Goal: Communication & Community: Answer question/provide support

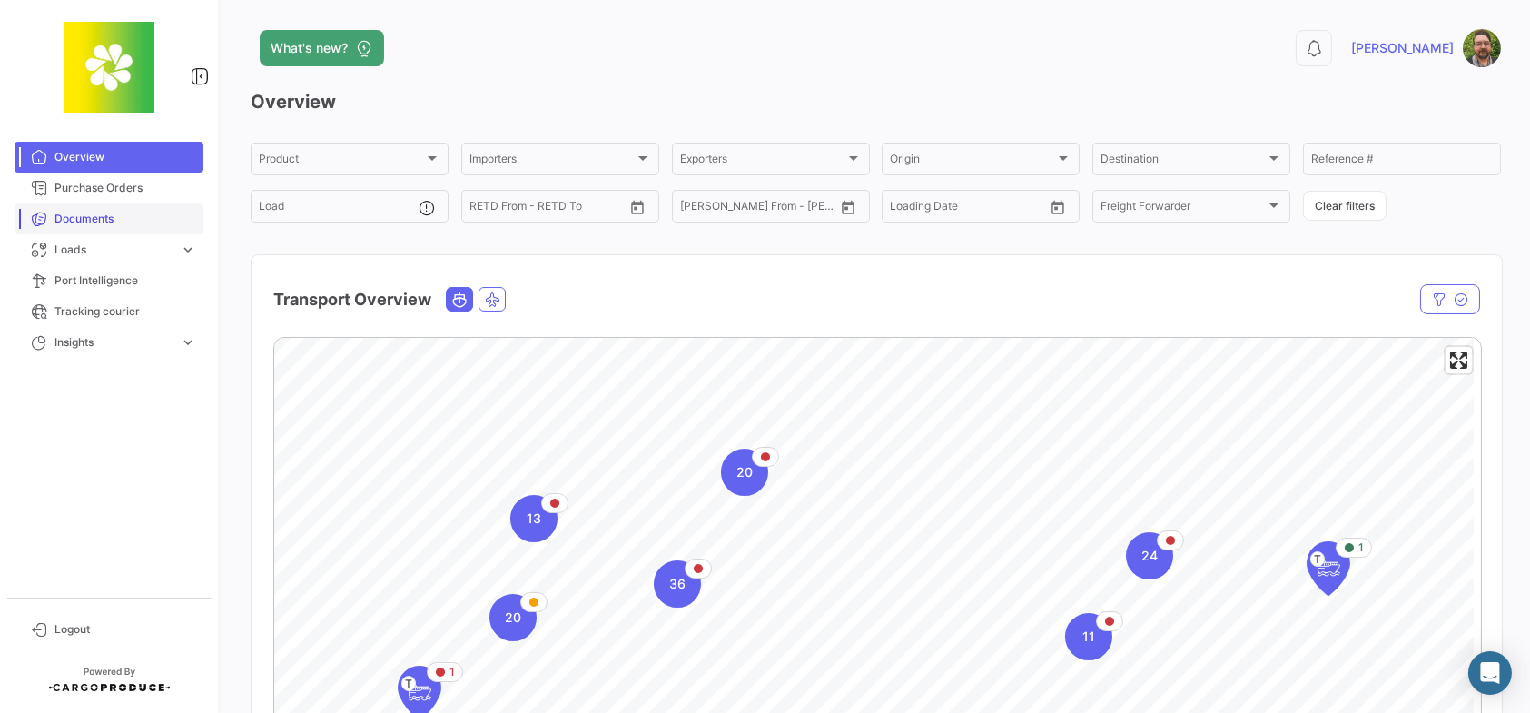
click at [152, 214] on span "Documents" at bounding box center [125, 219] width 142 height 16
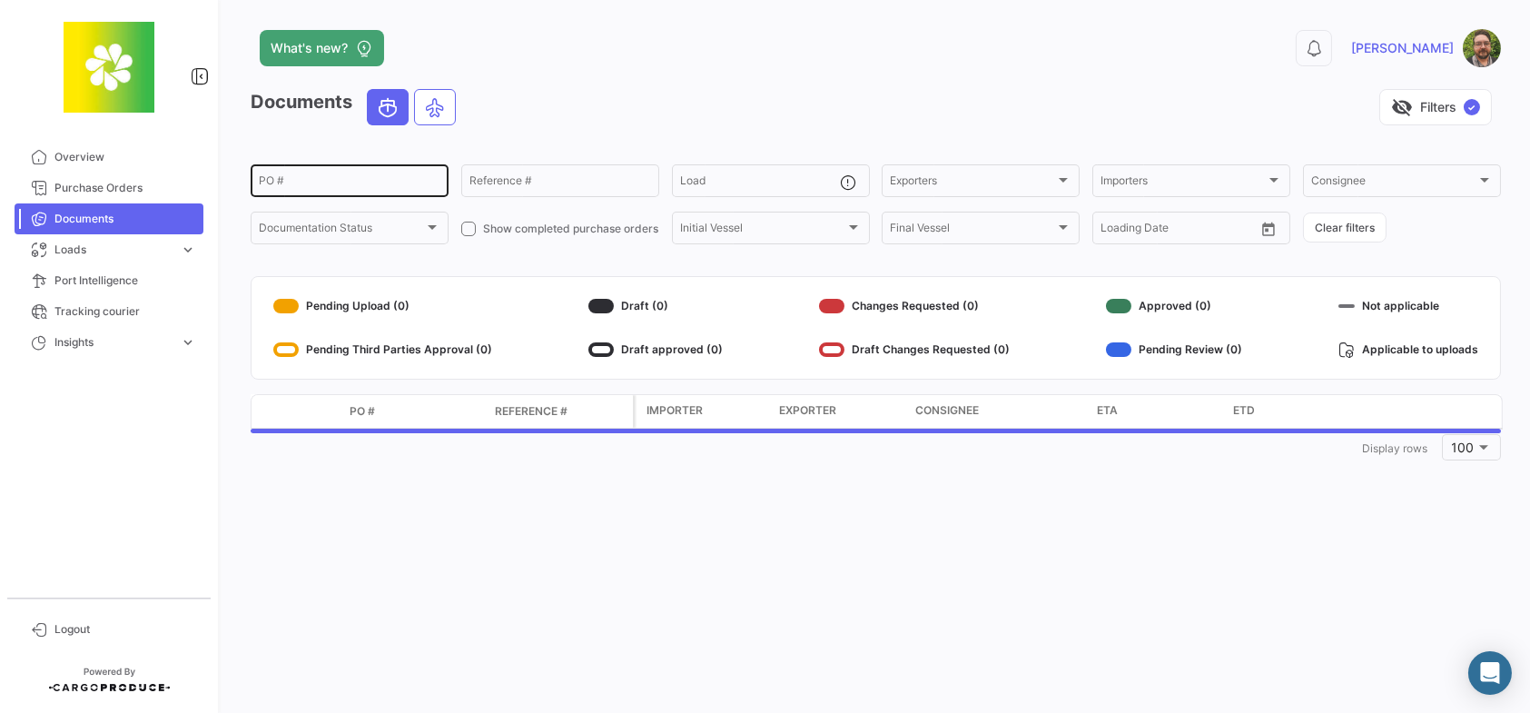
click at [351, 175] on div "PO #" at bounding box center [350, 179] width 182 height 35
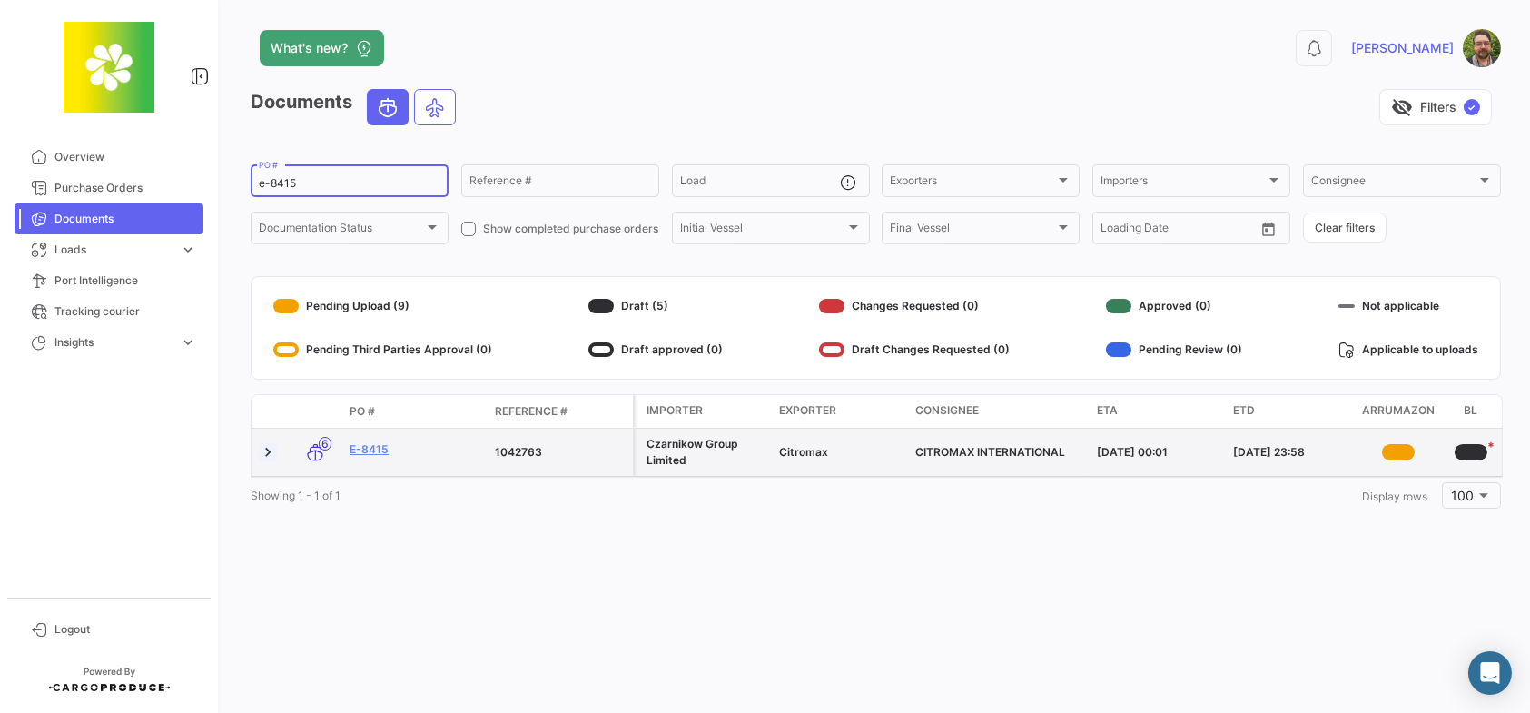
type input "e-8415"
click at [265, 450] on link at bounding box center [268, 452] width 18 height 18
click at [361, 455] on link "E-8415" at bounding box center [414, 449] width 131 height 16
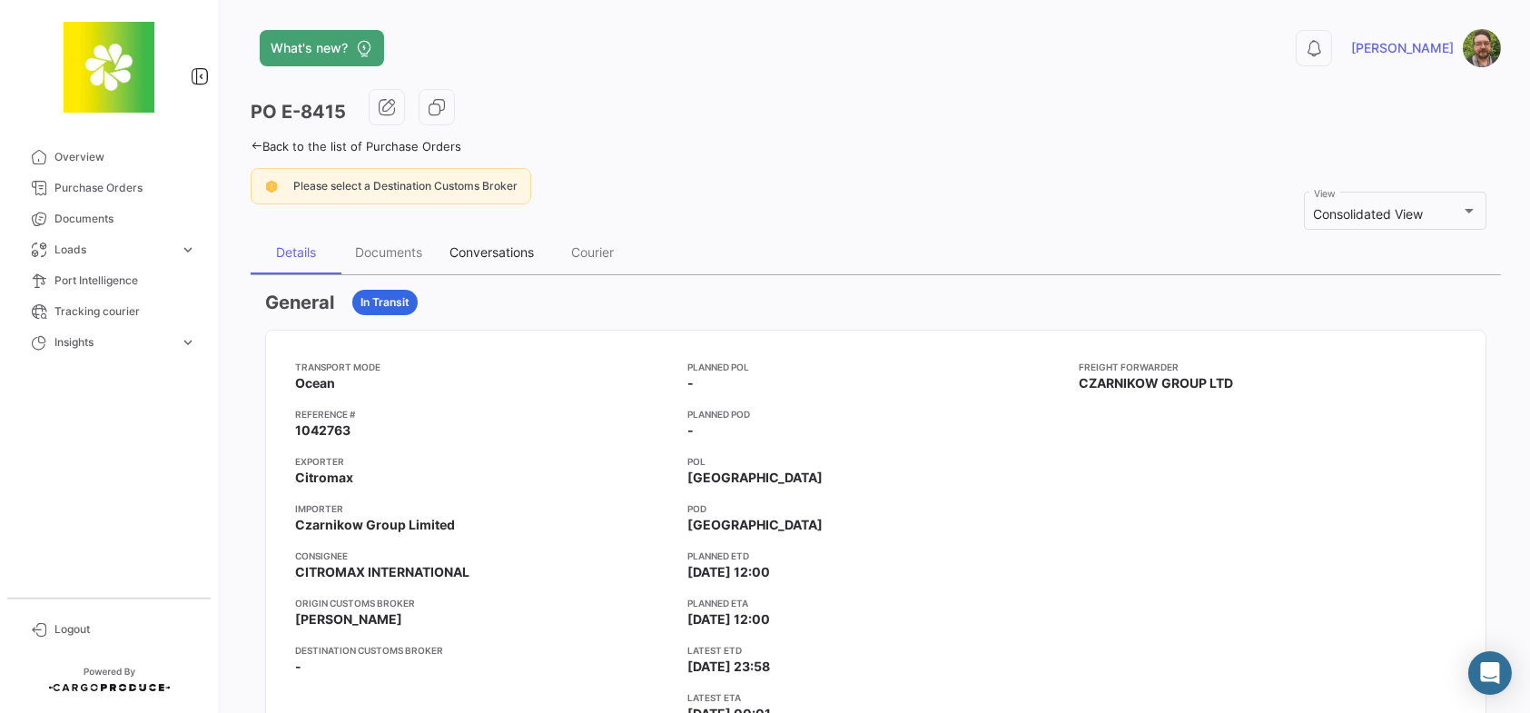
click at [495, 249] on div "Conversations" at bounding box center [491, 251] width 84 height 15
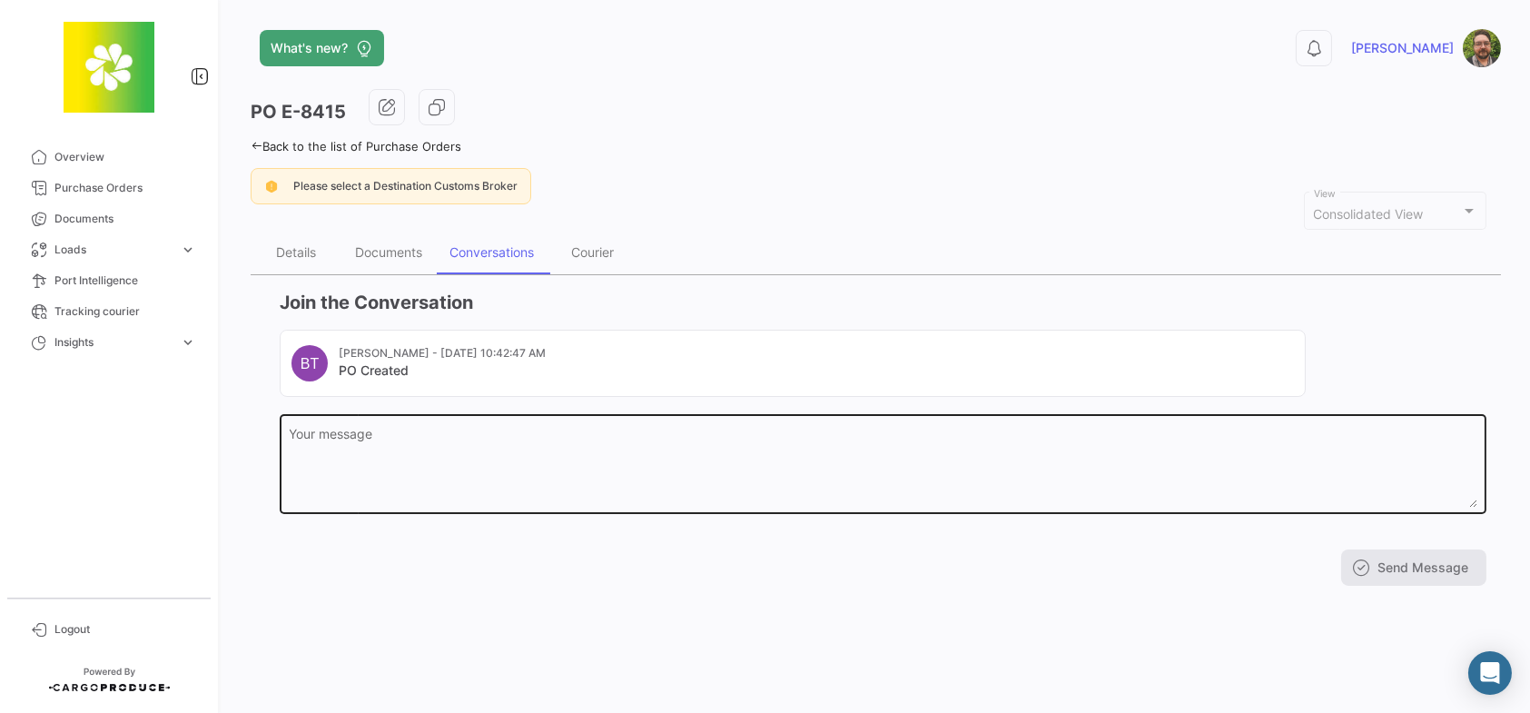
click at [556, 448] on textarea "Your message" at bounding box center [883, 468] width 1187 height 80
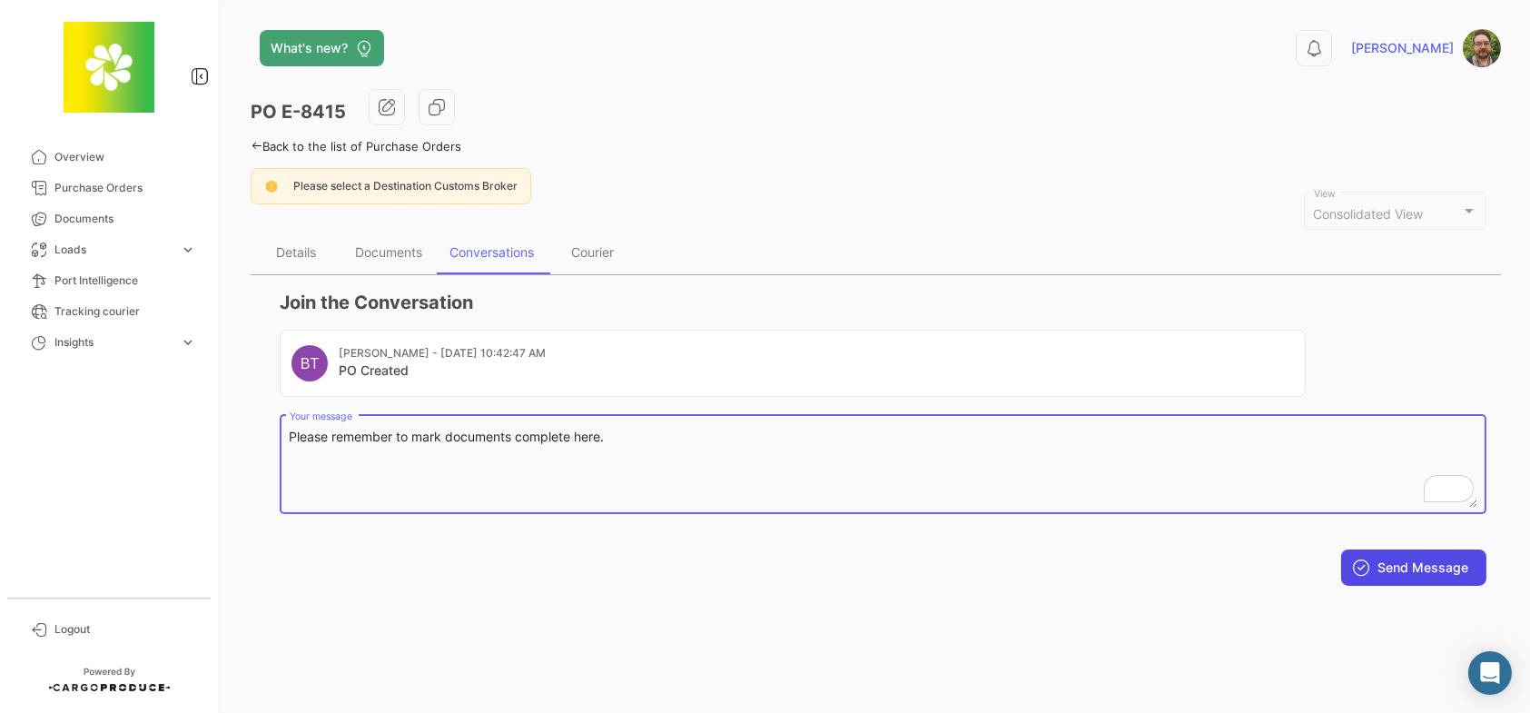
type textarea "Please remember to mark documents complete here."
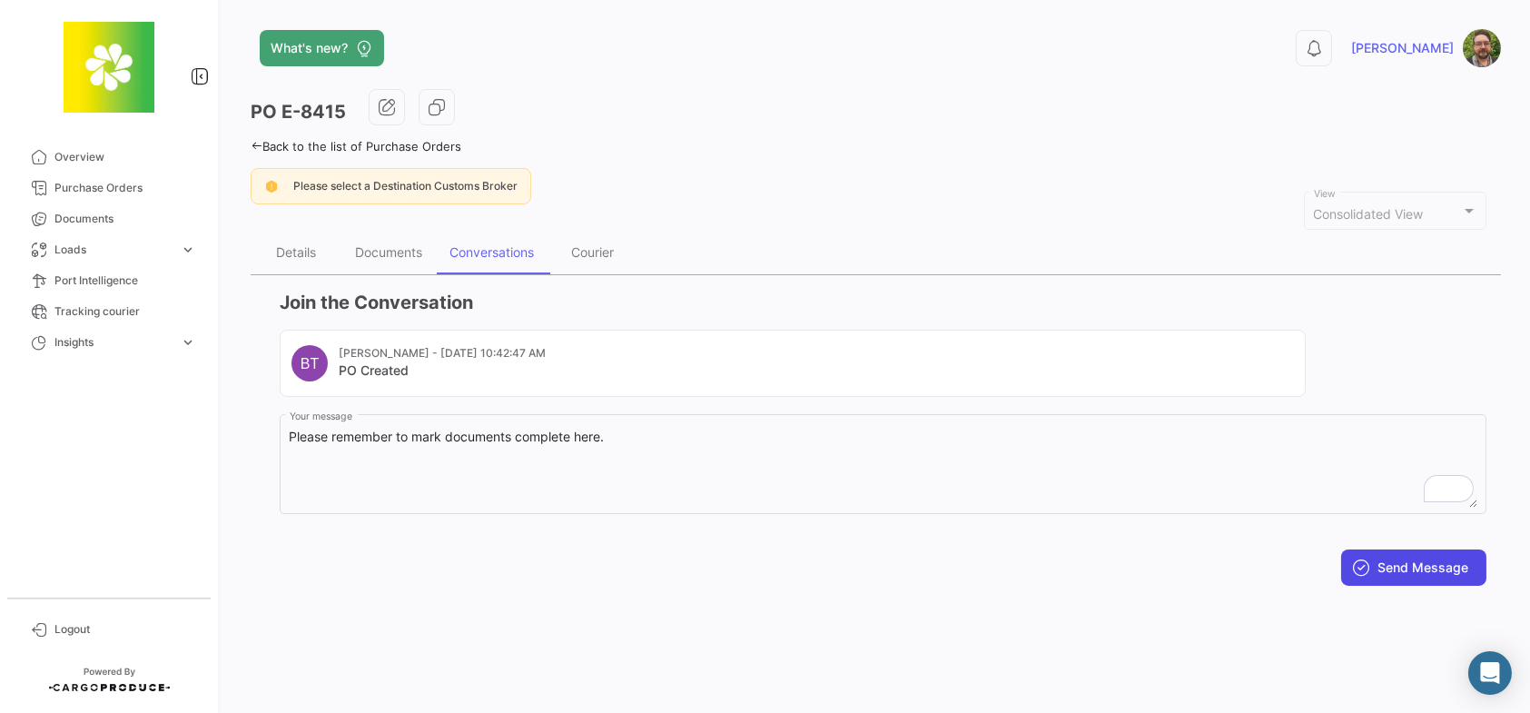
click at [1414, 573] on button "Send Message" at bounding box center [1413, 567] width 145 height 36
click at [369, 252] on div "Documents" at bounding box center [388, 251] width 67 height 15
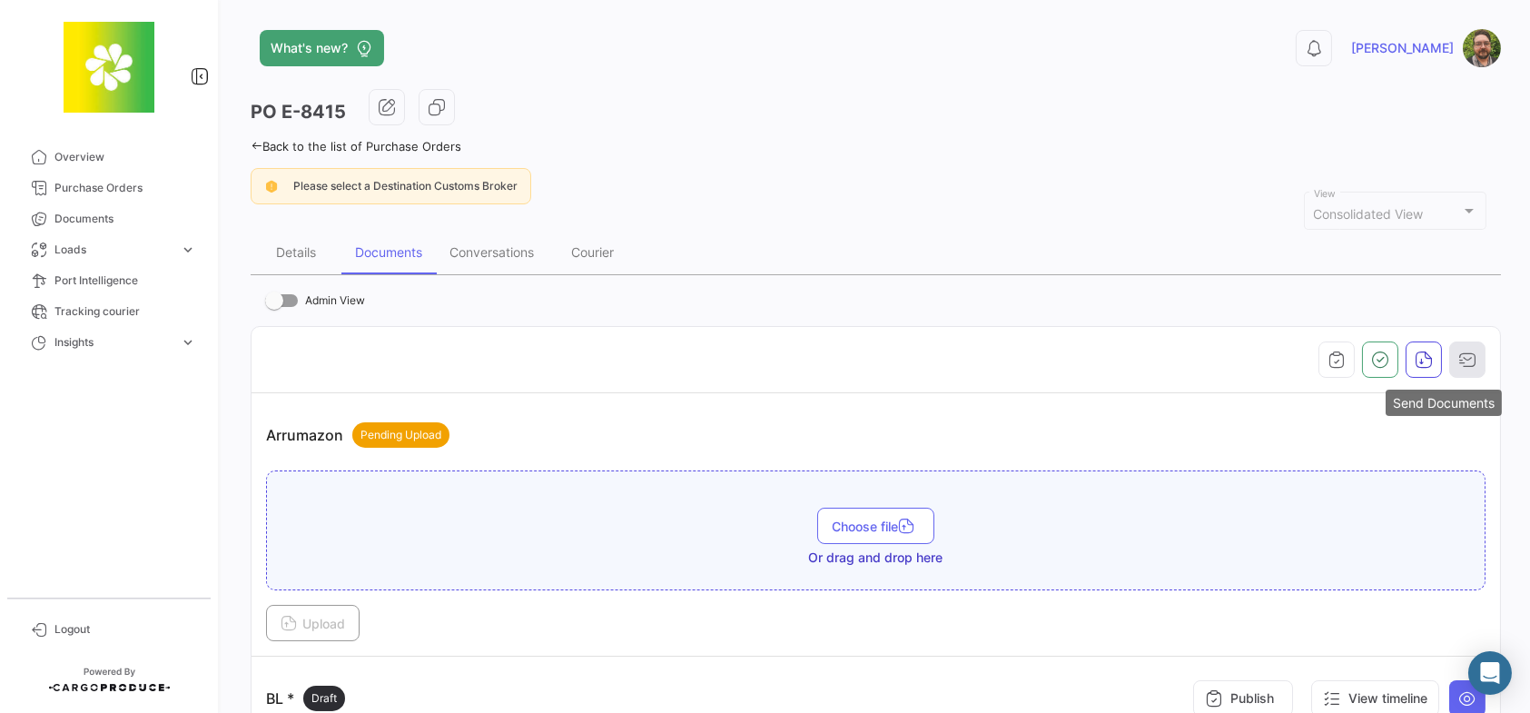
click at [1458, 350] on icon "button" at bounding box center [1467, 359] width 18 height 18
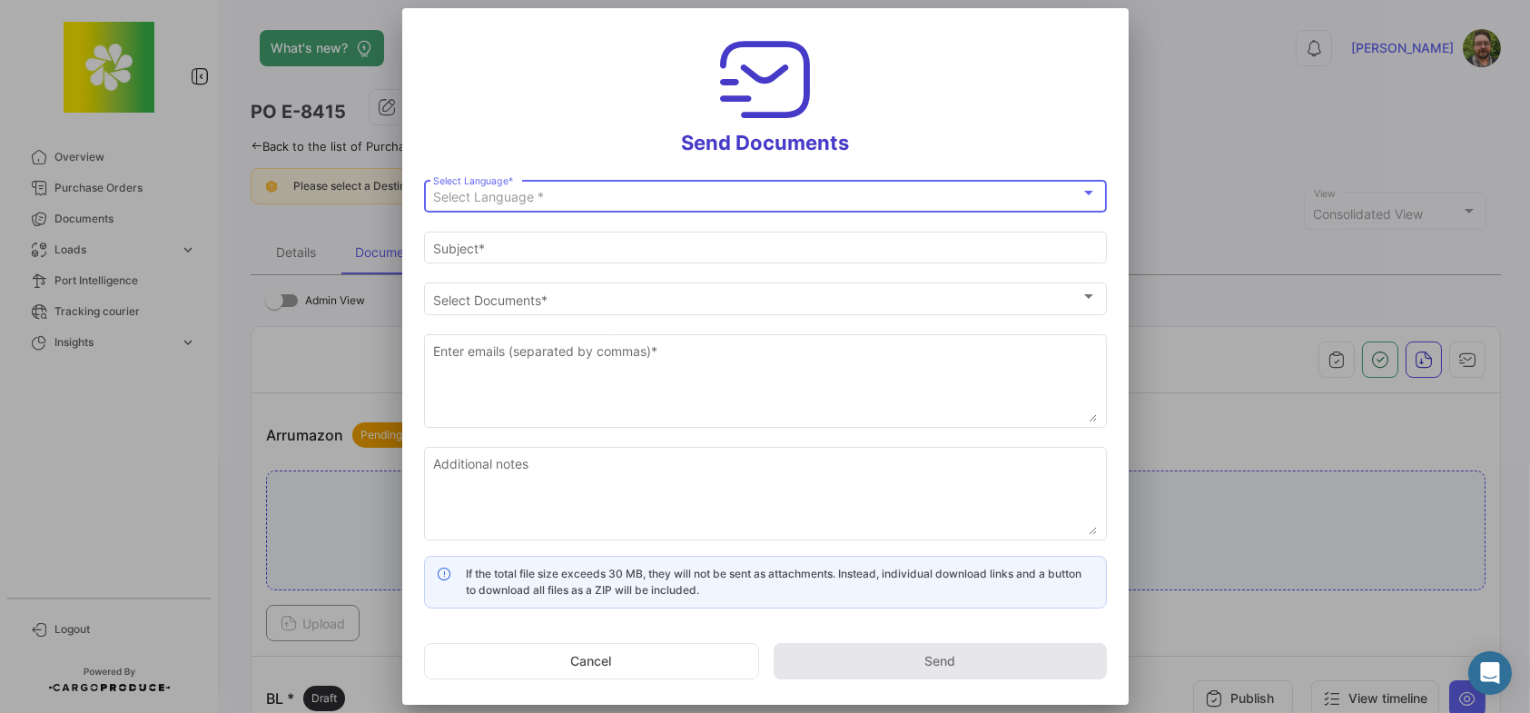
click at [642, 192] on div "Select Language *" at bounding box center [756, 197] width 647 height 15
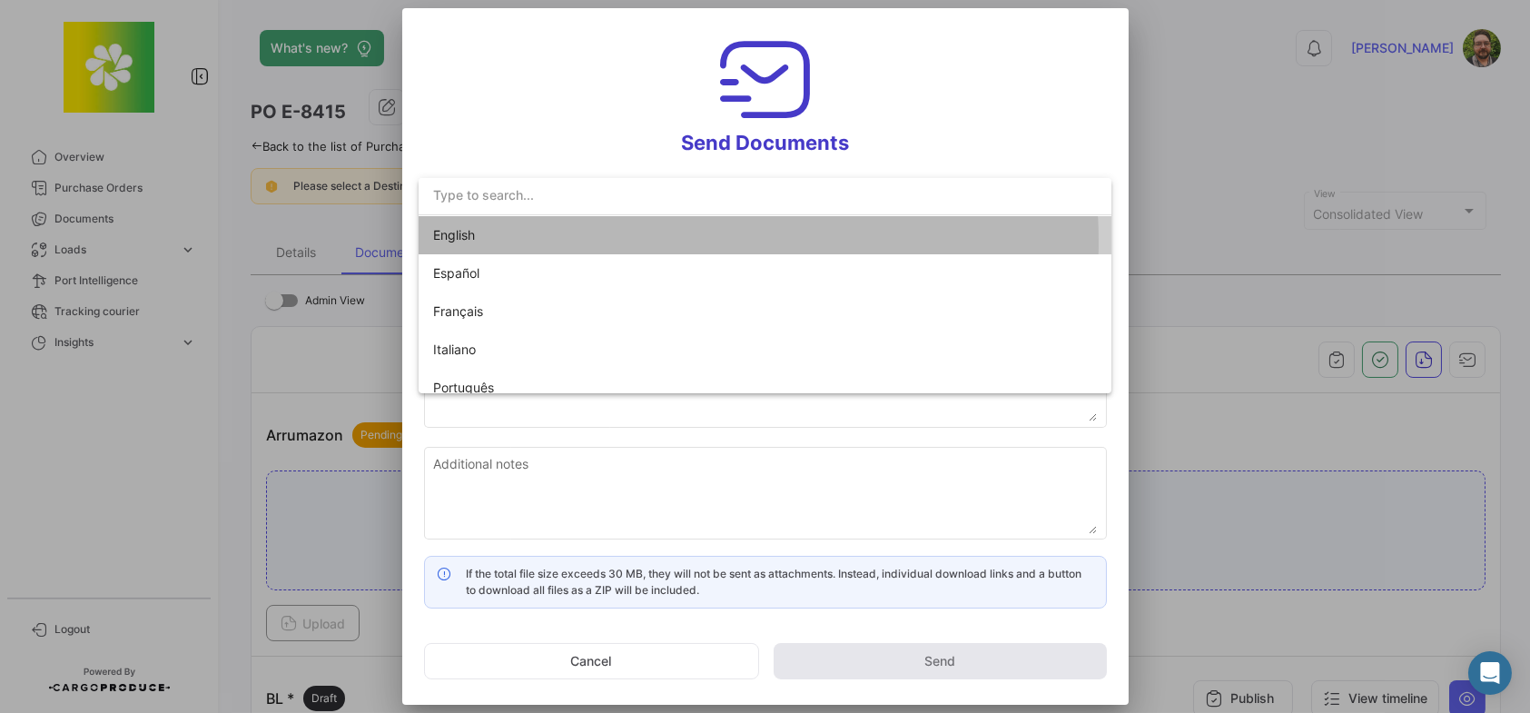
click at [635, 241] on span "English" at bounding box center [560, 235] width 254 height 38
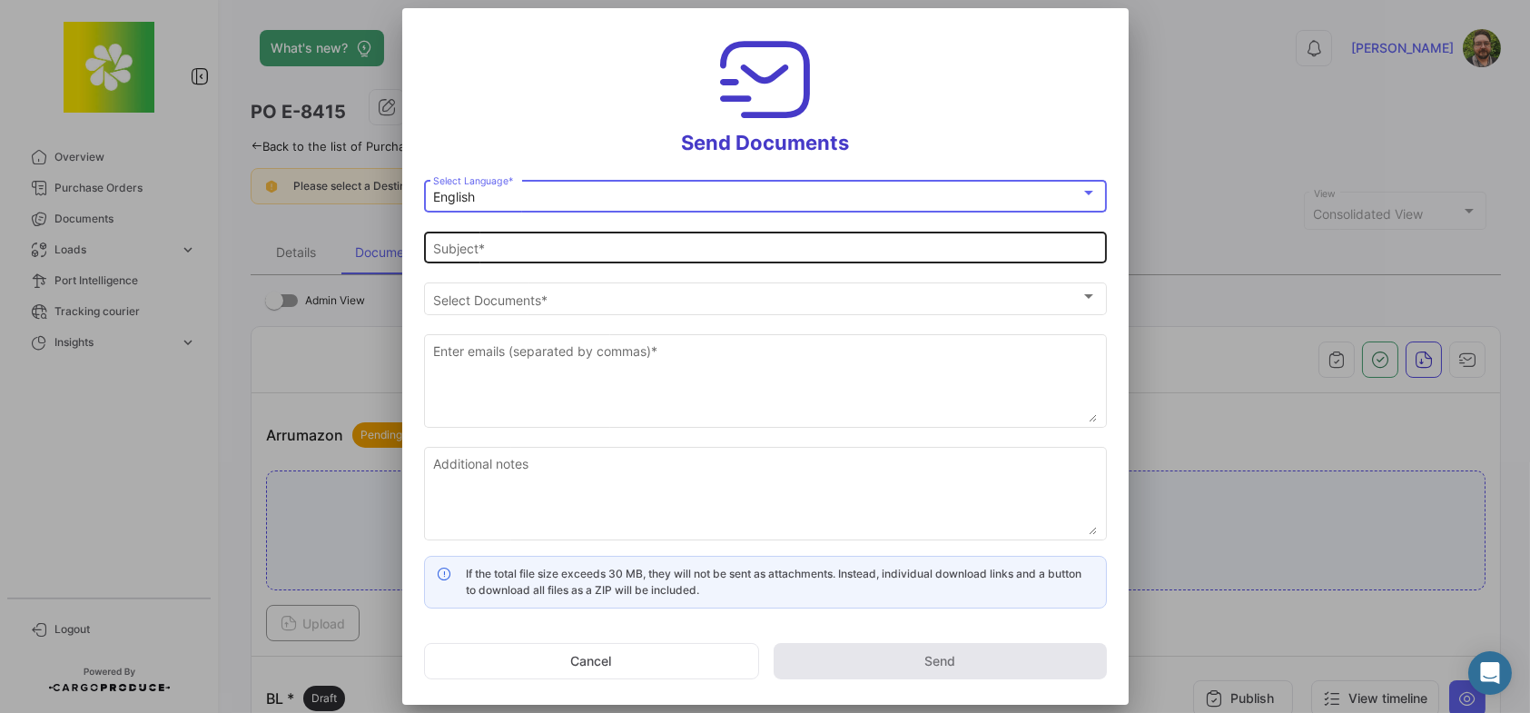
type input "[PERSON_NAME] has shared the documents of PO # E-8415 with you"
click at [625, 257] on div "[PERSON_NAME] has shared the documents of PO # E-8415 with you Subject *" at bounding box center [765, 245] width 664 height 35
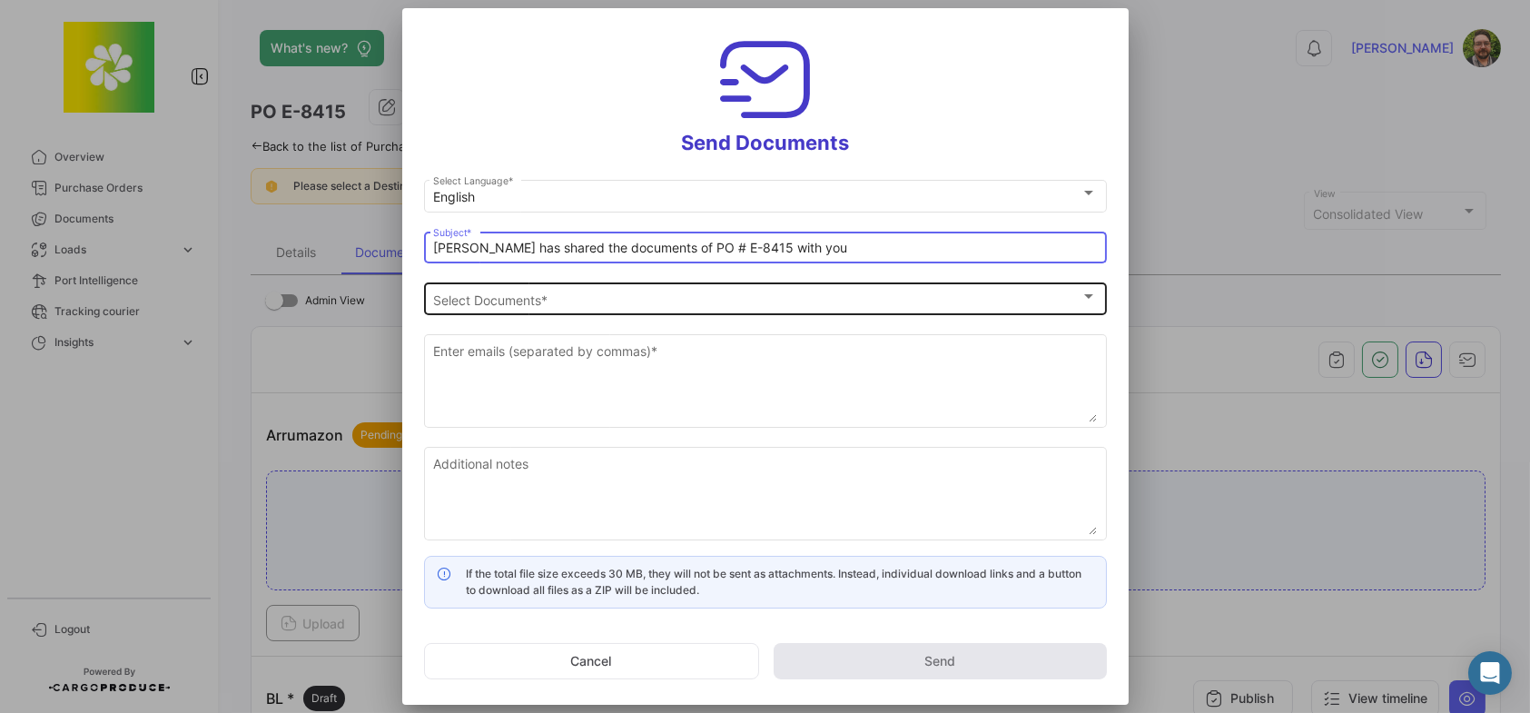
click at [610, 293] on div "Select Documents" at bounding box center [756, 299] width 647 height 15
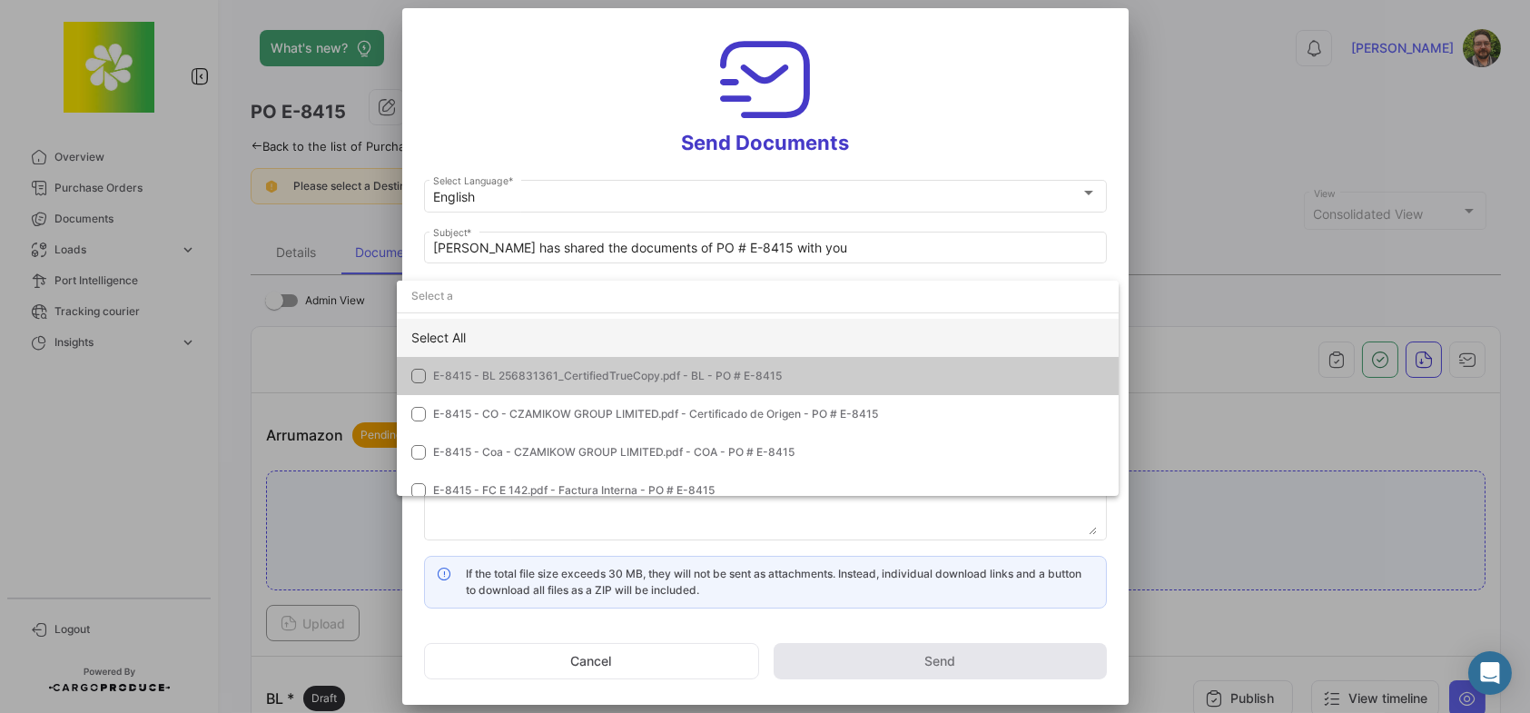
click at [442, 340] on div "Select All" at bounding box center [758, 338] width 722 height 38
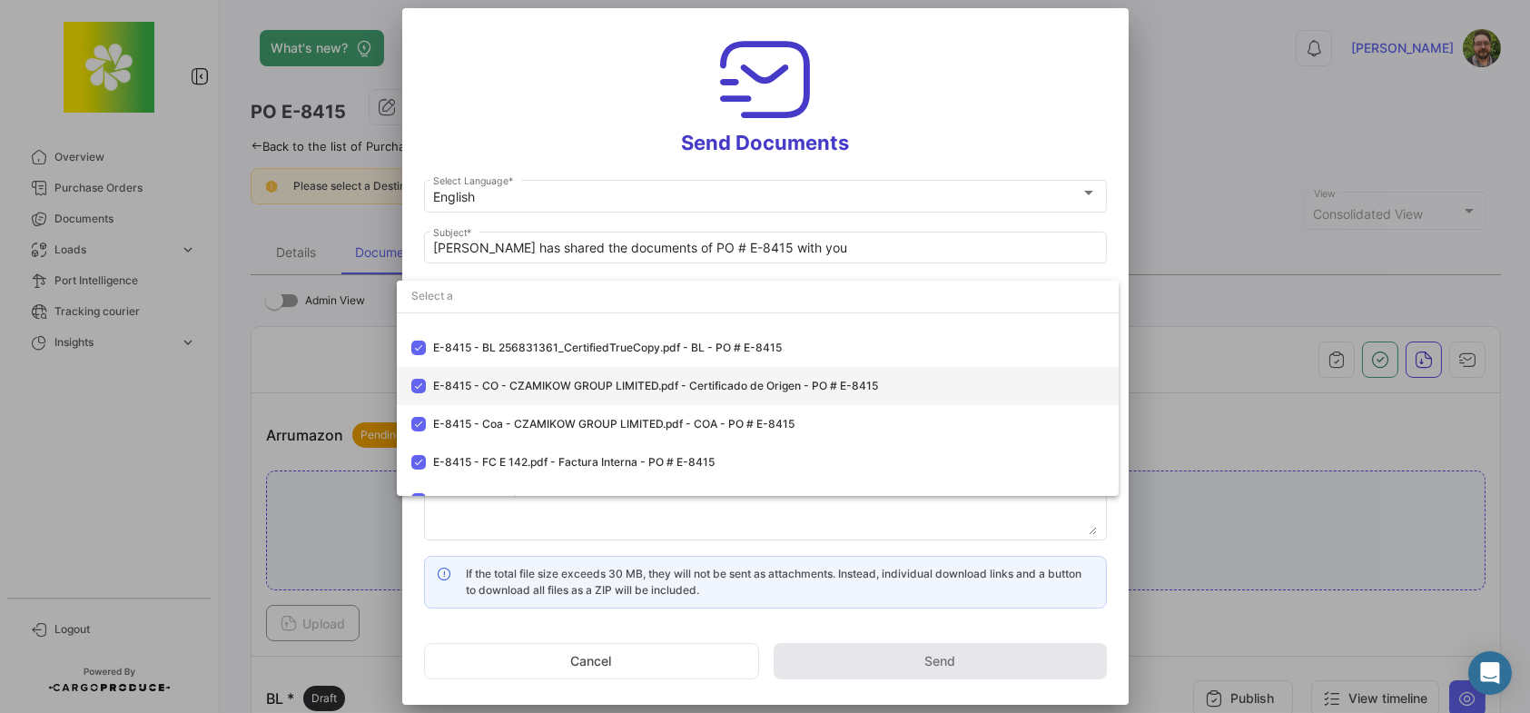
scroll to position [52, 0]
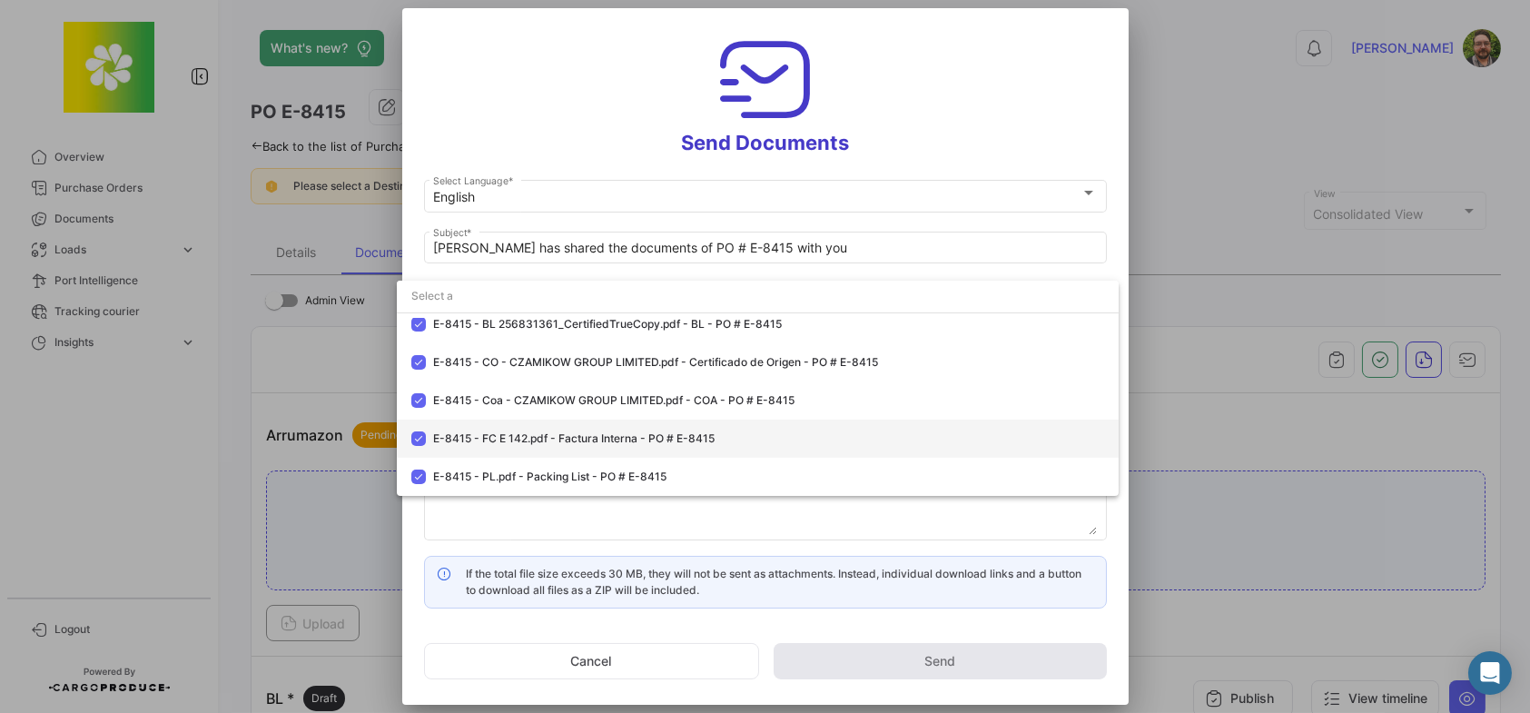
click at [415, 441] on mat-pseudo-checkbox at bounding box center [418, 438] width 15 height 15
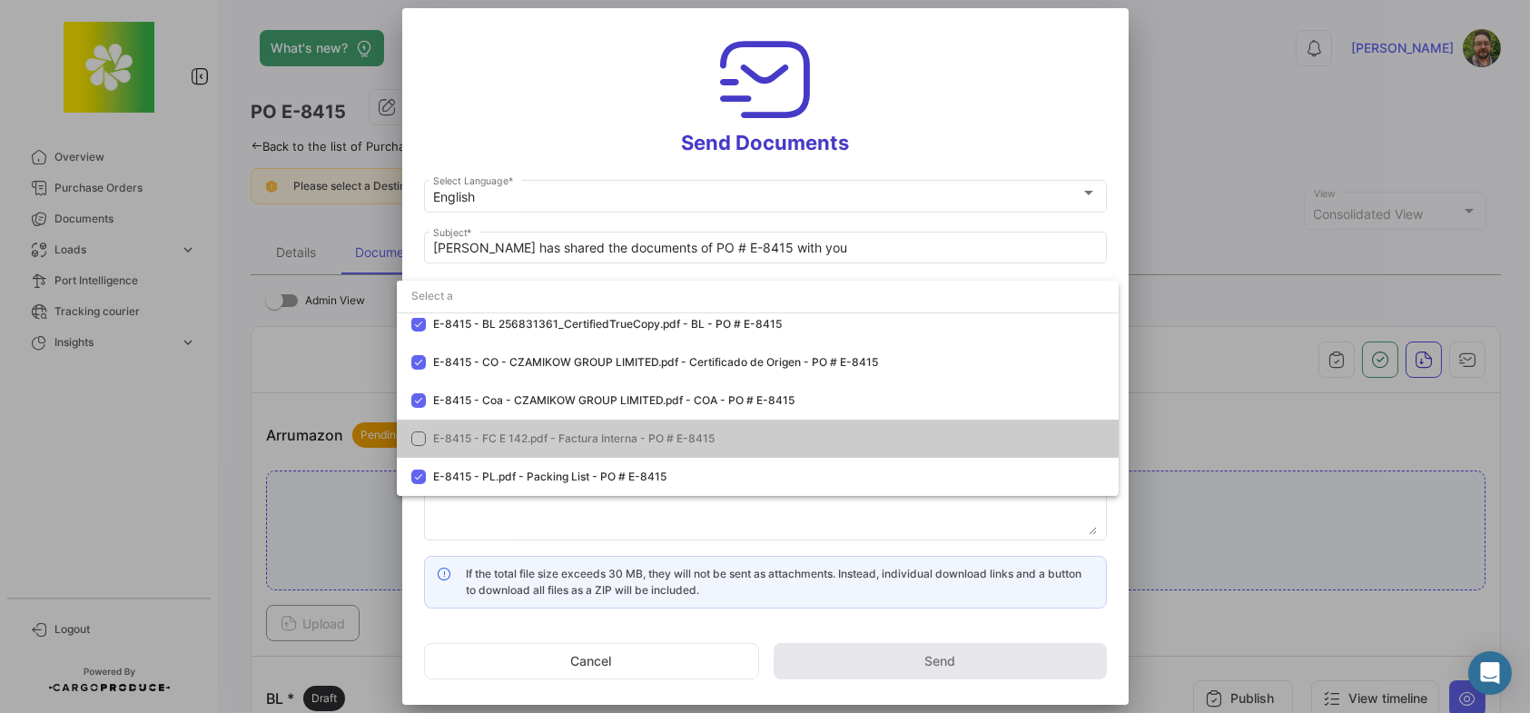
click at [733, 629] on div at bounding box center [765, 356] width 1530 height 713
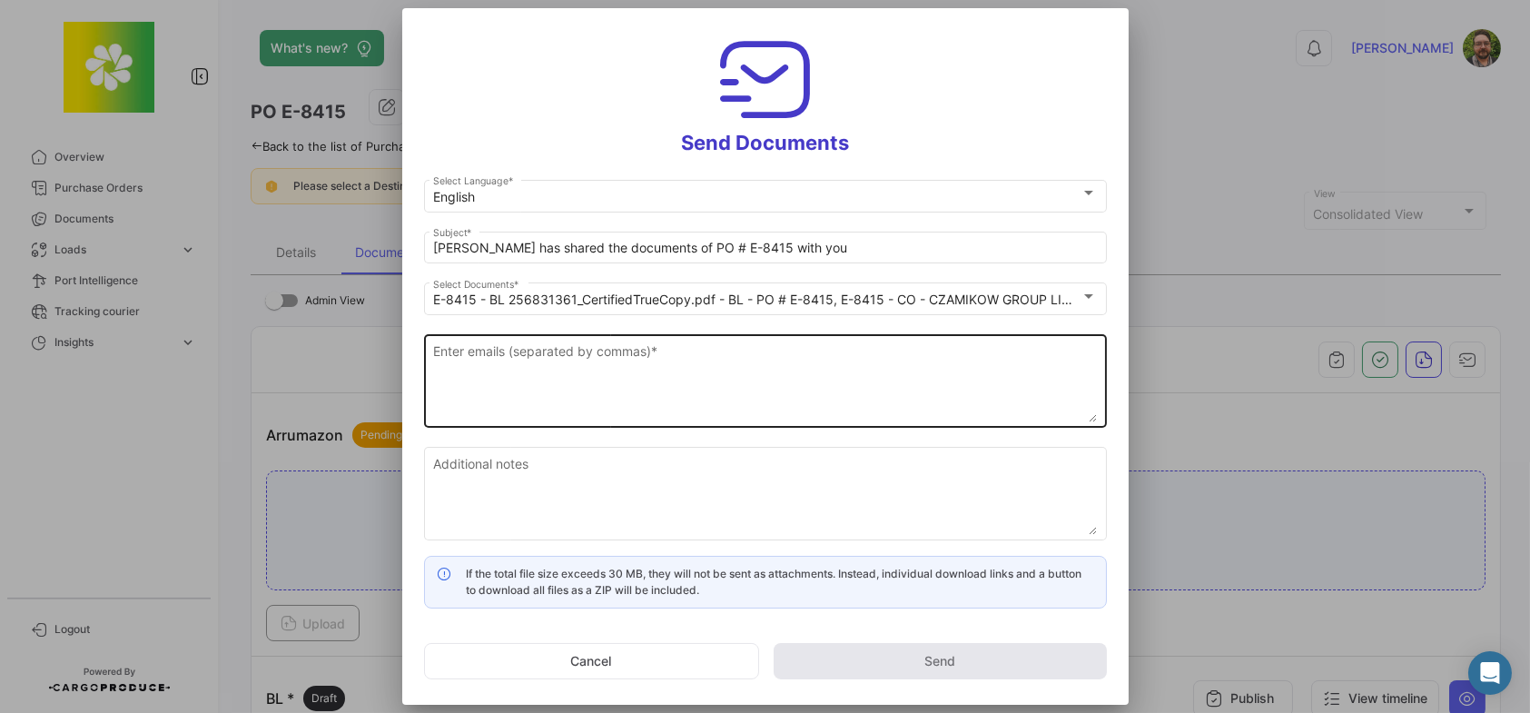
click at [723, 359] on textarea "Enter emails (separated by commas) *" at bounding box center [765, 382] width 664 height 80
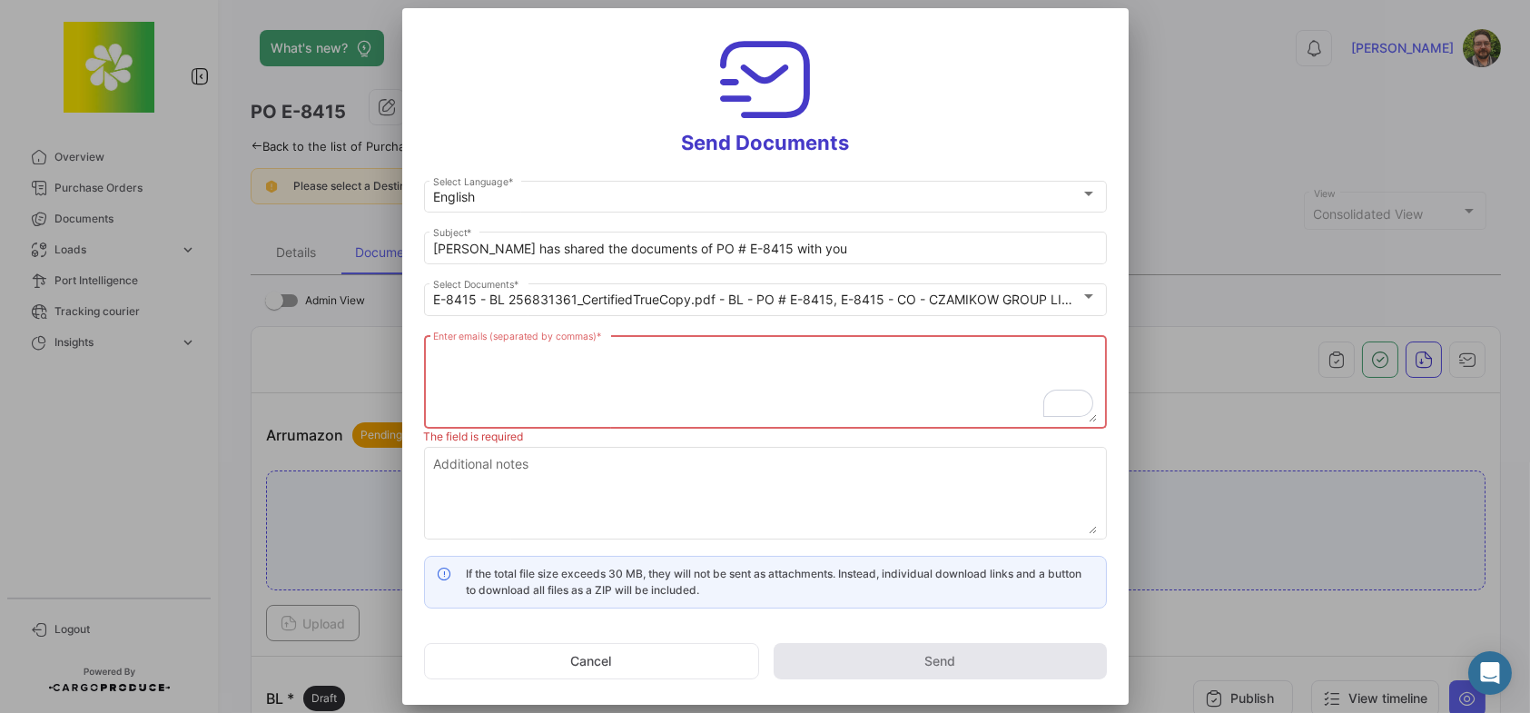
click at [676, 345] on textarea "Enter emails (separated by commas) *" at bounding box center [765, 382] width 664 height 80
type textarea "v"
paste textarea "[EMAIL_ADDRESS][DOMAIN_NAME]"
click at [694, 359] on textarea "[EMAIL_ADDRESS][DOMAIN_NAME]," at bounding box center [765, 382] width 664 height 80
paste textarea "[EMAIL_ADDRESS][DOMAIN_NAME]"
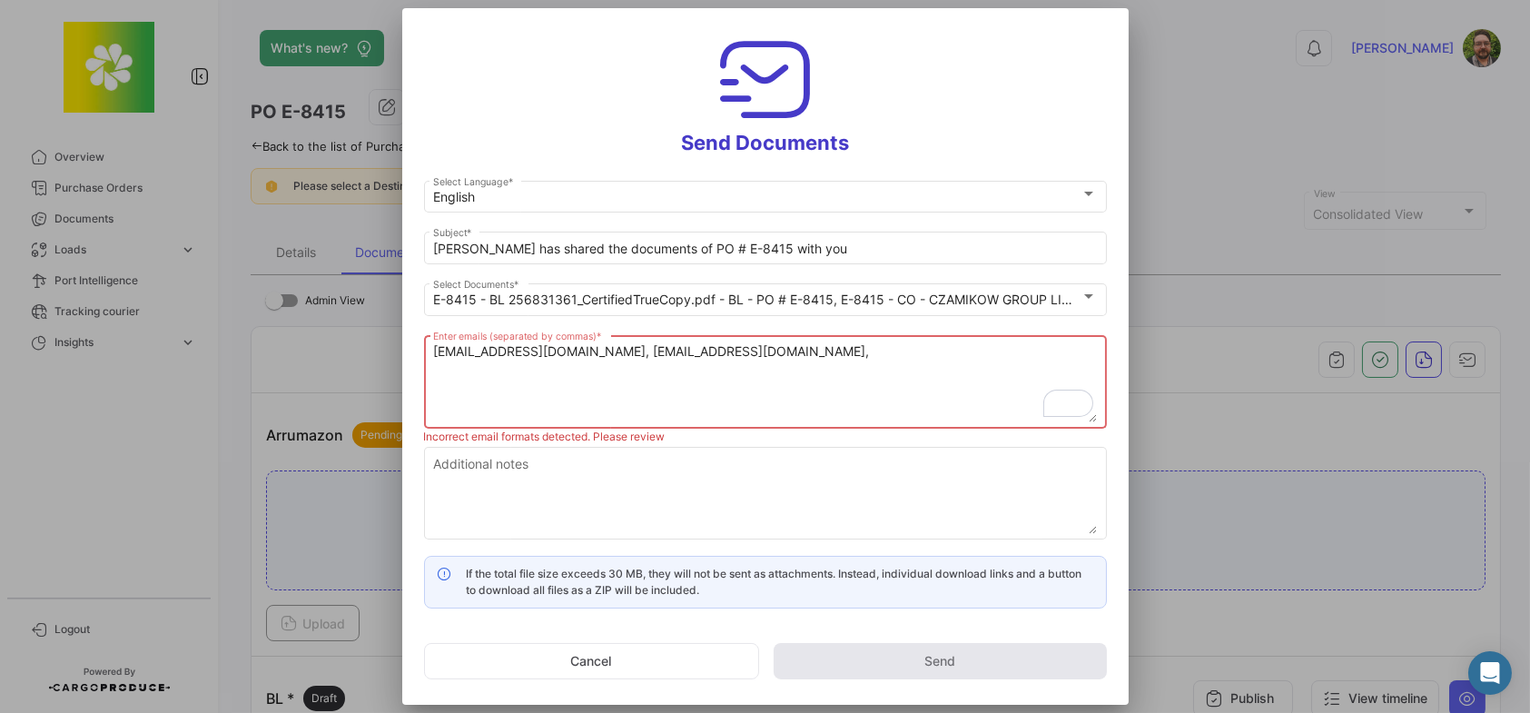
click at [839, 354] on textarea "[EMAIL_ADDRESS][DOMAIN_NAME], [EMAIL_ADDRESS][DOMAIN_NAME]," at bounding box center [765, 382] width 664 height 80
paste textarea "[PERSON_NAME][EMAIL_ADDRESS][PERSON_NAME][DOMAIN_NAME]"
click at [950, 348] on textarea "[EMAIL_ADDRESS][DOMAIN_NAME], [EMAIL_ADDRESS][DOMAIN_NAME], [PERSON_NAME][EMAIL…" at bounding box center [765, 382] width 664 height 80
paste textarea "[EMAIL_ADDRESS][DOMAIN_NAME]"
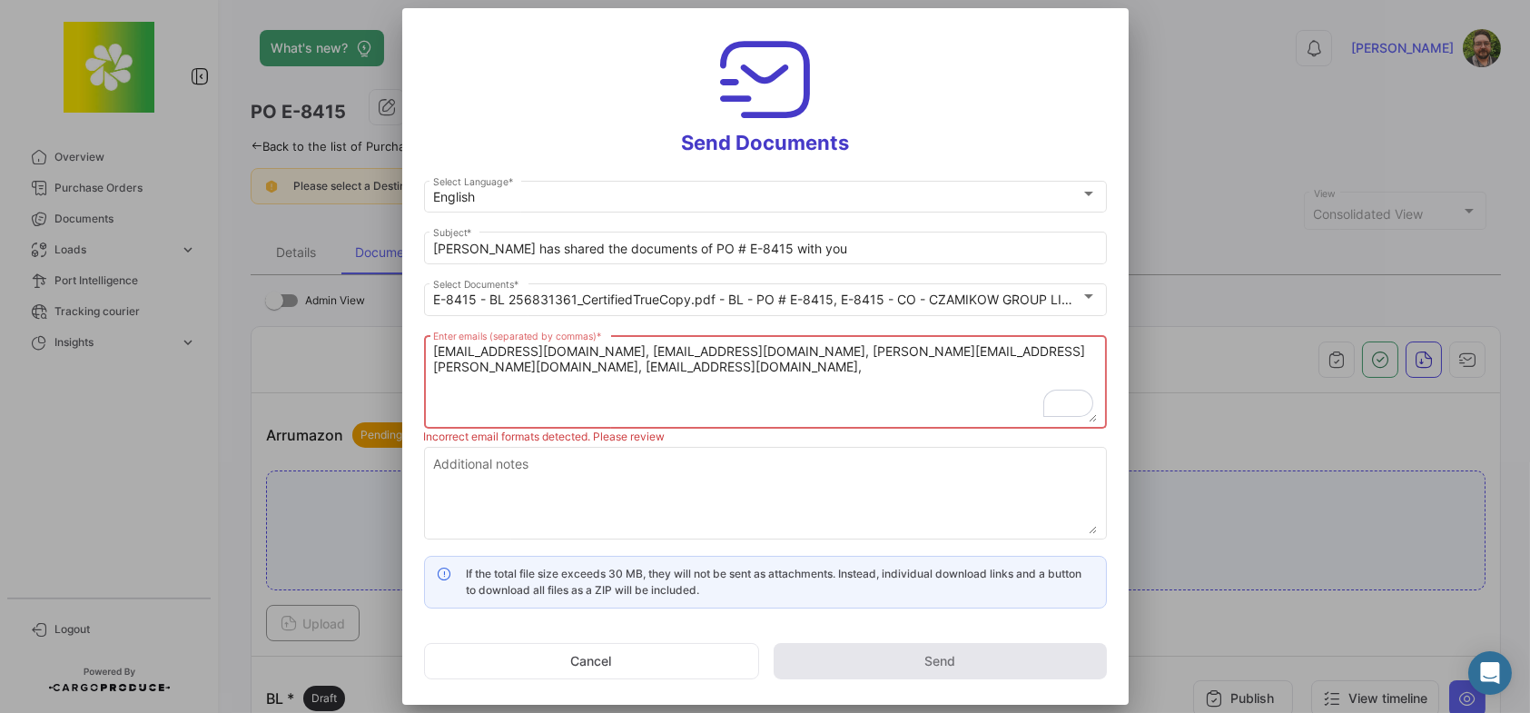
click at [1074, 353] on textarea "[EMAIL_ADDRESS][DOMAIN_NAME], [EMAIL_ADDRESS][DOMAIN_NAME], [PERSON_NAME][EMAIL…" at bounding box center [765, 382] width 664 height 80
paste textarea "[EMAIL_ADDRESS][DOMAIN_NAME]"
click at [697, 366] on textarea "[EMAIL_ADDRESS][DOMAIN_NAME], [EMAIL_ADDRESS][DOMAIN_NAME], [PERSON_NAME][EMAIL…" at bounding box center [765, 382] width 664 height 80
paste textarea "[EMAIL_ADDRESS][DOMAIN_NAME]"
click at [914, 369] on textarea "[EMAIL_ADDRESS][DOMAIN_NAME], [EMAIL_ADDRESS][DOMAIN_NAME], [PERSON_NAME][EMAIL…" at bounding box center [765, 382] width 664 height 80
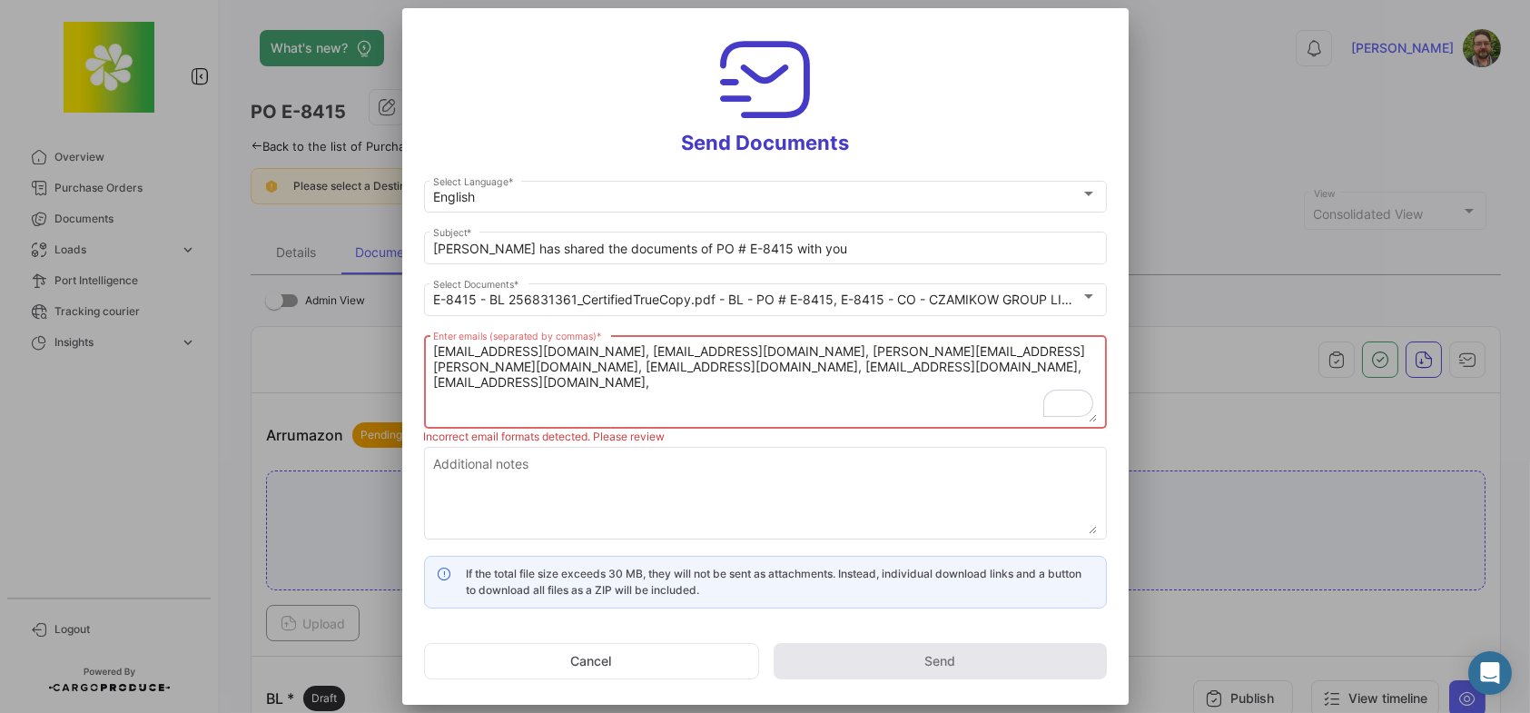
paste textarea "[EMAIL_ADDRESS][DOMAIN_NAME]"
drag, startPoint x: 954, startPoint y: 365, endPoint x: 952, endPoint y: 376, distance: 11.0
click at [953, 375] on textarea "[EMAIL_ADDRESS][DOMAIN_NAME], [EMAIL_ADDRESS][DOMAIN_NAME], [PERSON_NAME][EMAIL…" at bounding box center [765, 382] width 664 height 80
paste textarea "[EMAIL_ADDRESS][DOMAIN_NAME]"
click at [991, 369] on textarea "[EMAIL_ADDRESS][DOMAIN_NAME], [EMAIL_ADDRESS][DOMAIN_NAME], [PERSON_NAME][EMAIL…" at bounding box center [765, 382] width 664 height 80
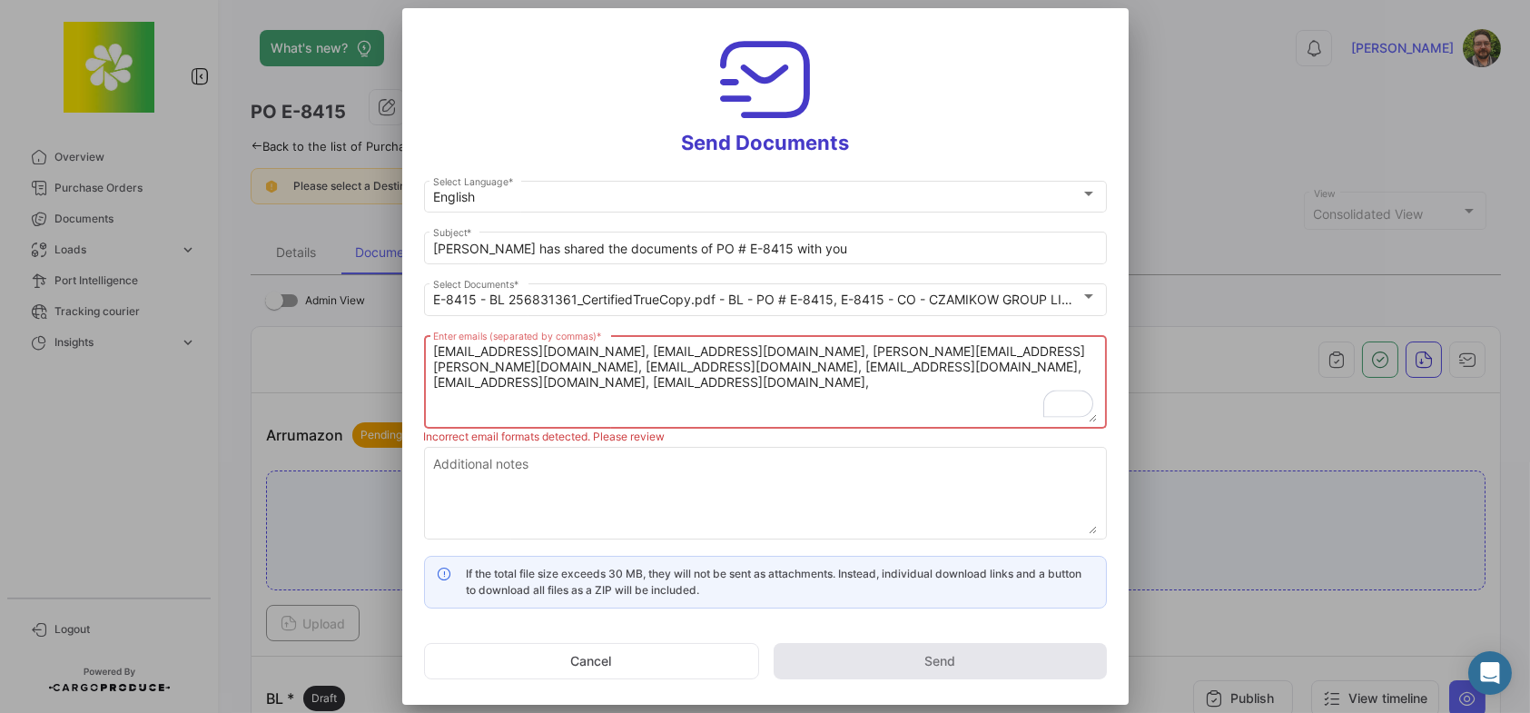
paste textarea "[EMAIL_ADDRESS][DOMAIN_NAME]"
click at [661, 394] on textarea "[EMAIL_ADDRESS][DOMAIN_NAME], [EMAIL_ADDRESS][DOMAIN_NAME], [PERSON_NAME][EMAIL…" at bounding box center [765, 382] width 664 height 80
paste textarea "[EMAIL_ADDRESS][DOMAIN_NAME]"
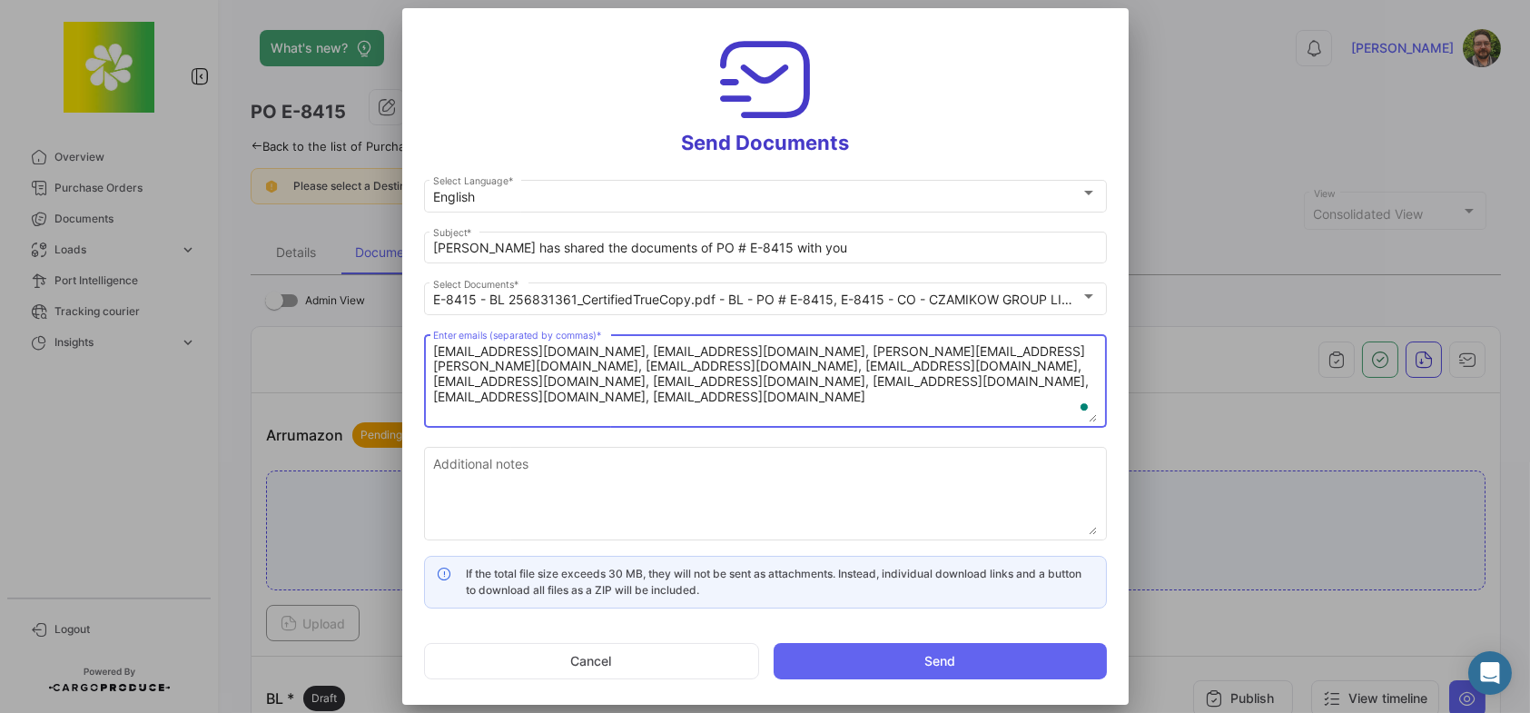
type textarea "[EMAIL_ADDRESS][DOMAIN_NAME], [EMAIL_ADDRESS][DOMAIN_NAME], [PERSON_NAME][EMAIL…"
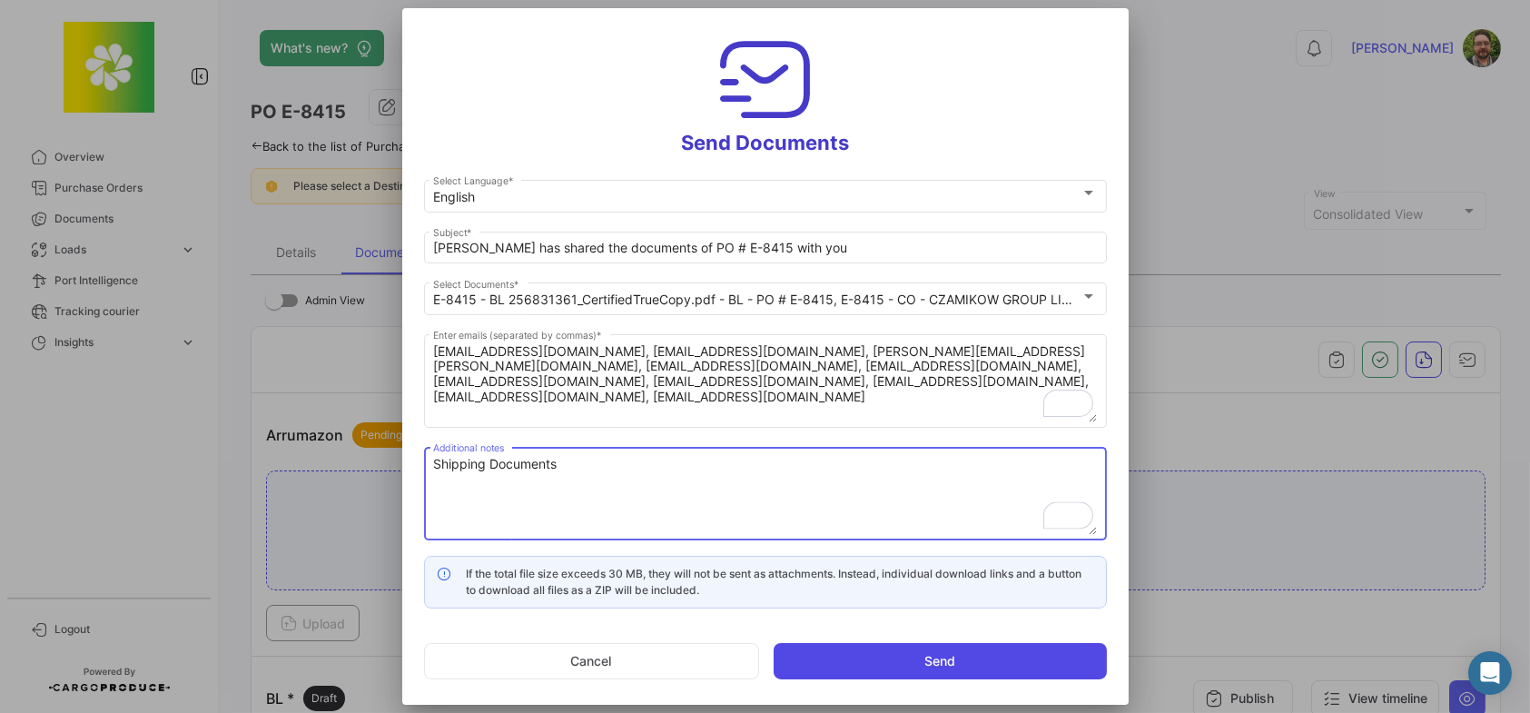
type textarea "Shipping Documents"
click at [882, 659] on button "Send" at bounding box center [939, 661] width 333 height 36
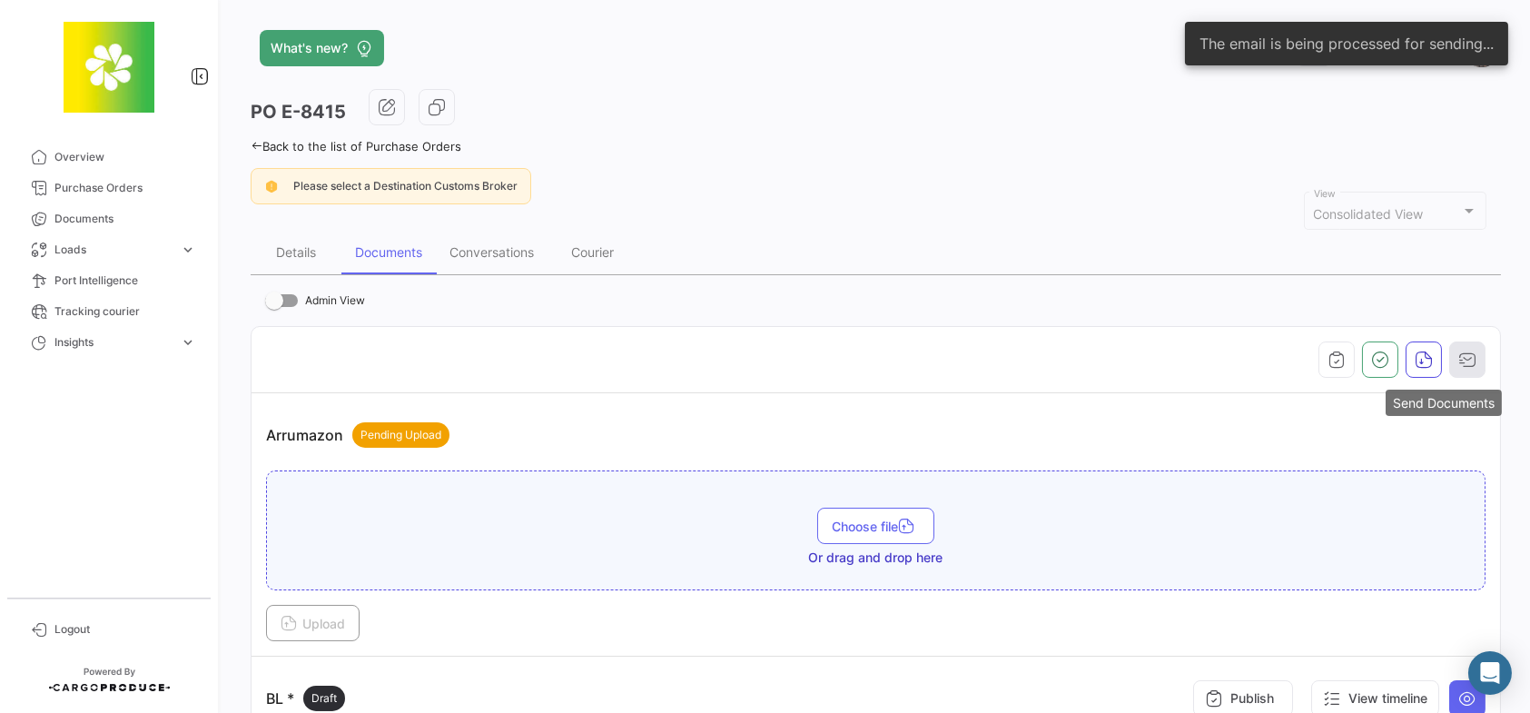
click at [1465, 361] on icon "button" at bounding box center [1467, 359] width 18 height 18
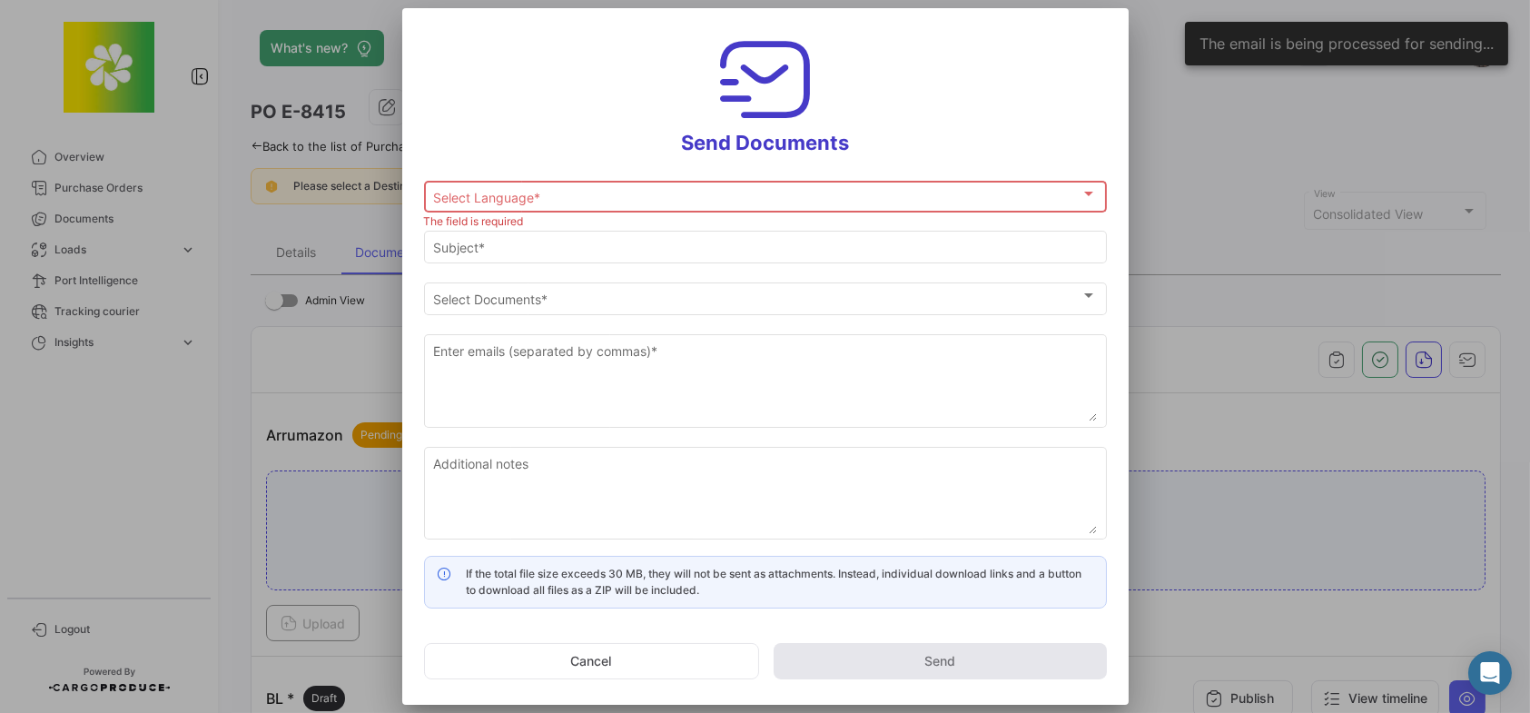
click at [680, 186] on div "Select Language * Select Language *" at bounding box center [765, 194] width 664 height 35
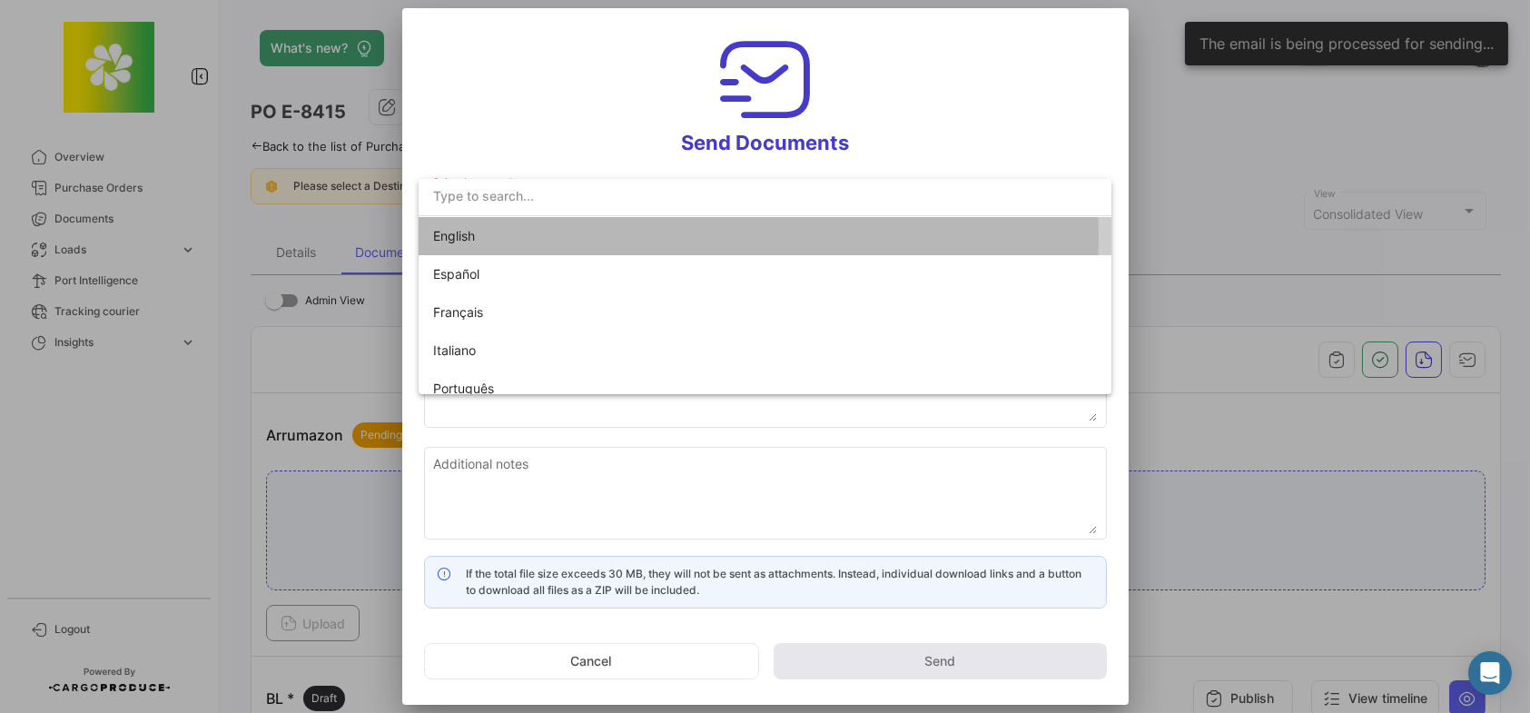
click at [601, 237] on span "English" at bounding box center [560, 236] width 254 height 38
type input "[PERSON_NAME] has shared the documents of PO # E-8415 with you"
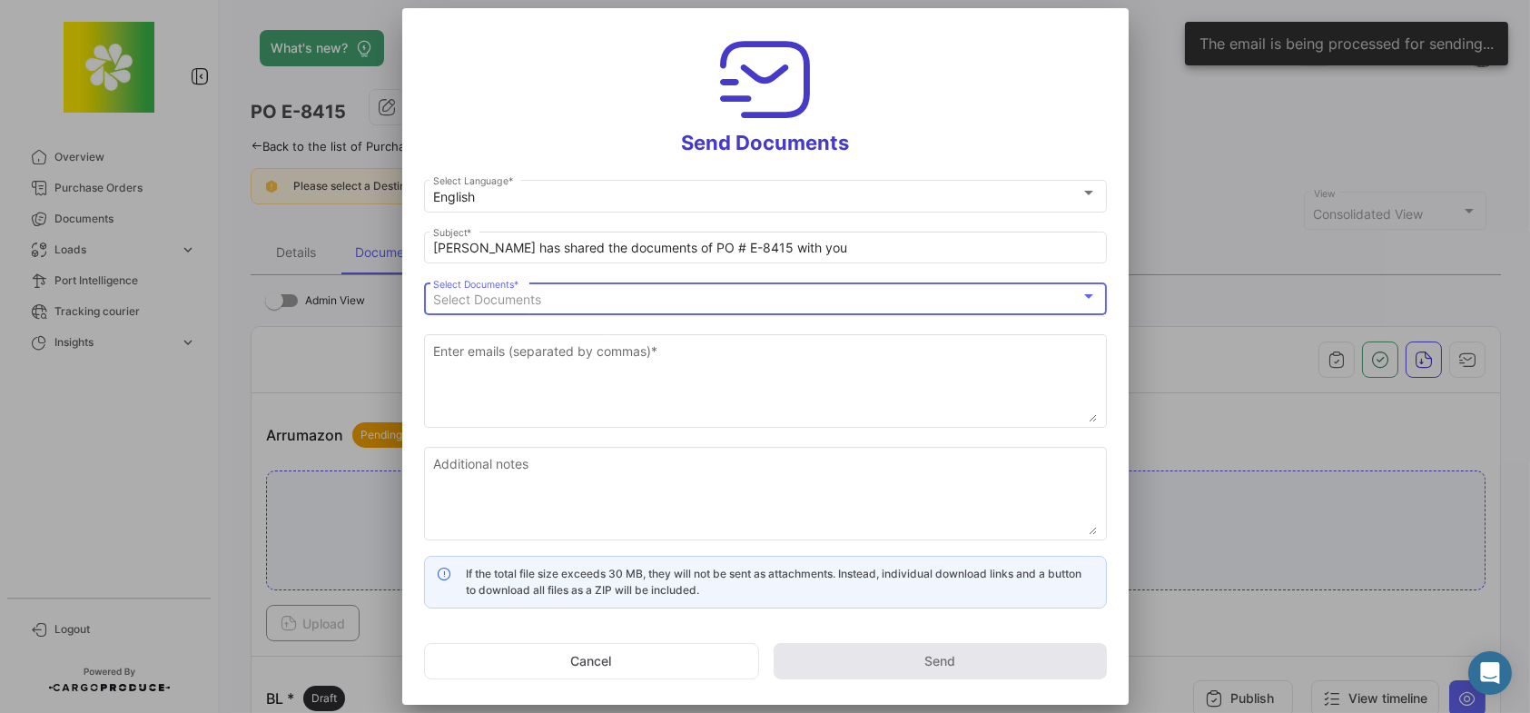
click at [568, 298] on div "Select Documents" at bounding box center [756, 299] width 647 height 15
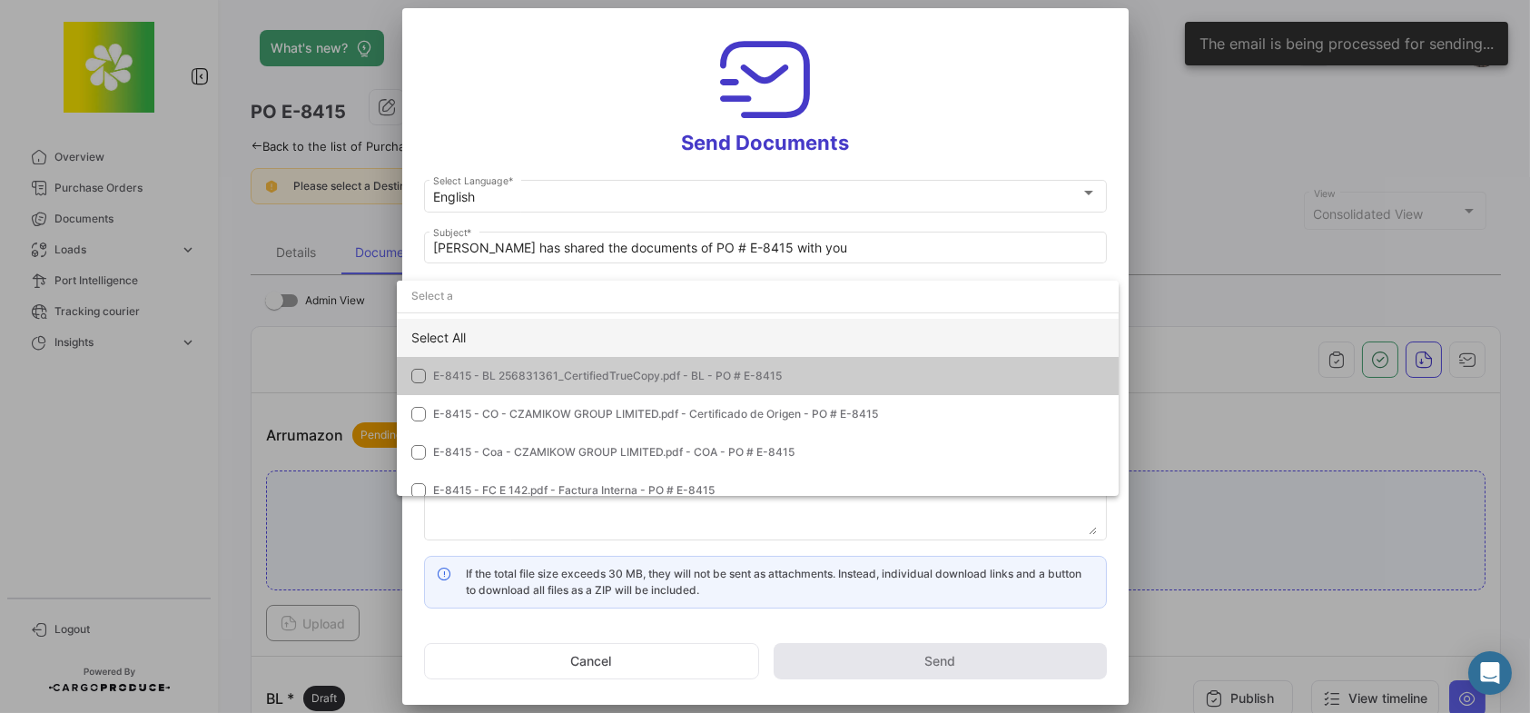
click at [469, 338] on div "Select All" at bounding box center [758, 338] width 722 height 38
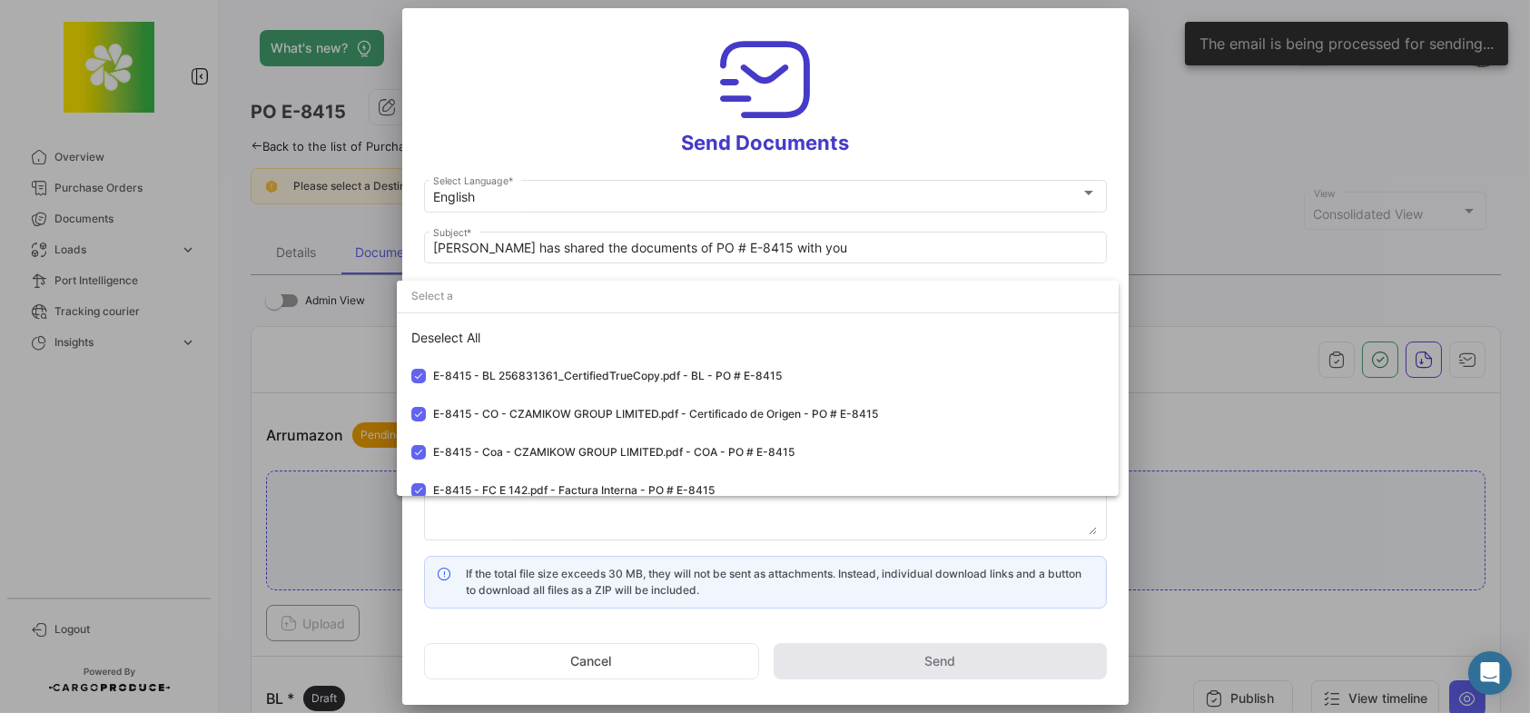
click at [595, 143] on div at bounding box center [765, 356] width 1530 height 713
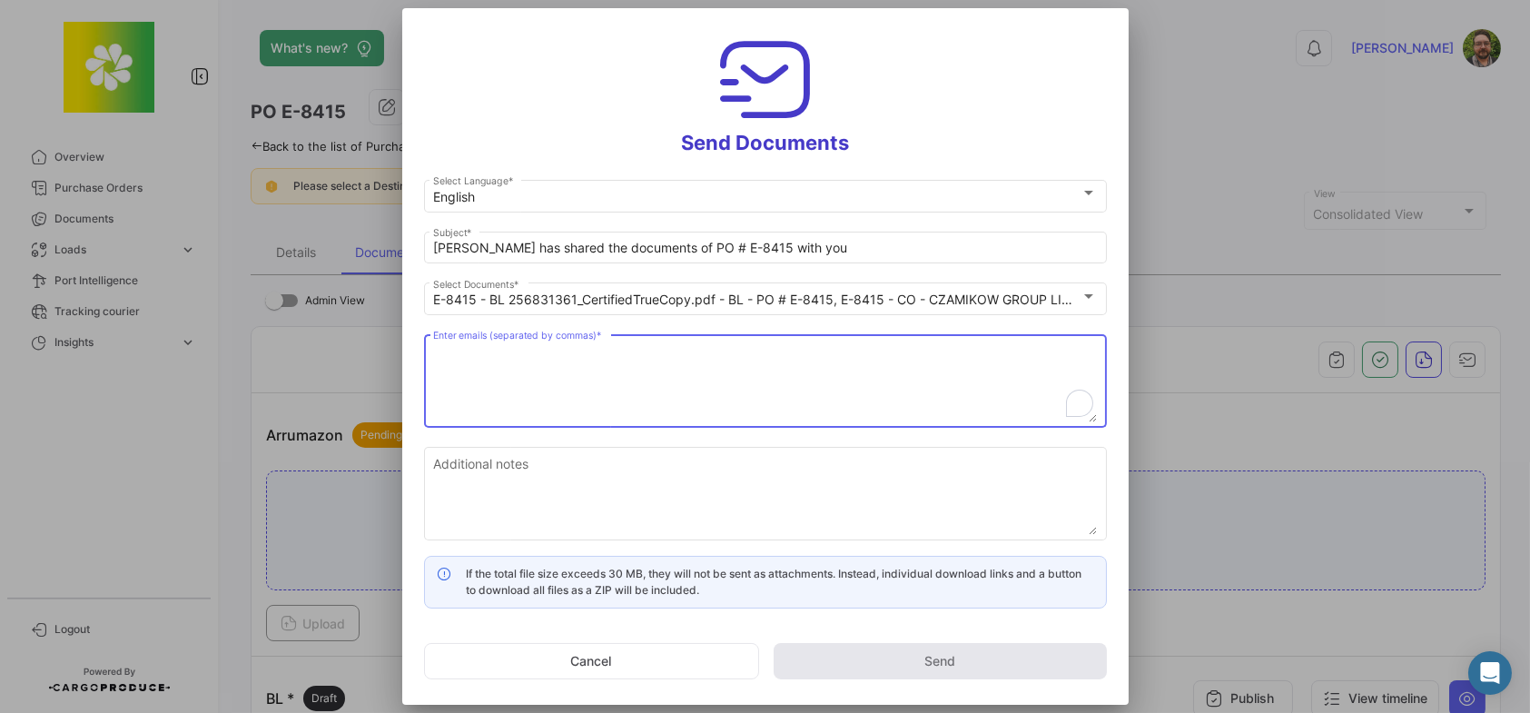
click at [582, 357] on textarea "Enter emails (separated by commas) *" at bounding box center [765, 382] width 664 height 80
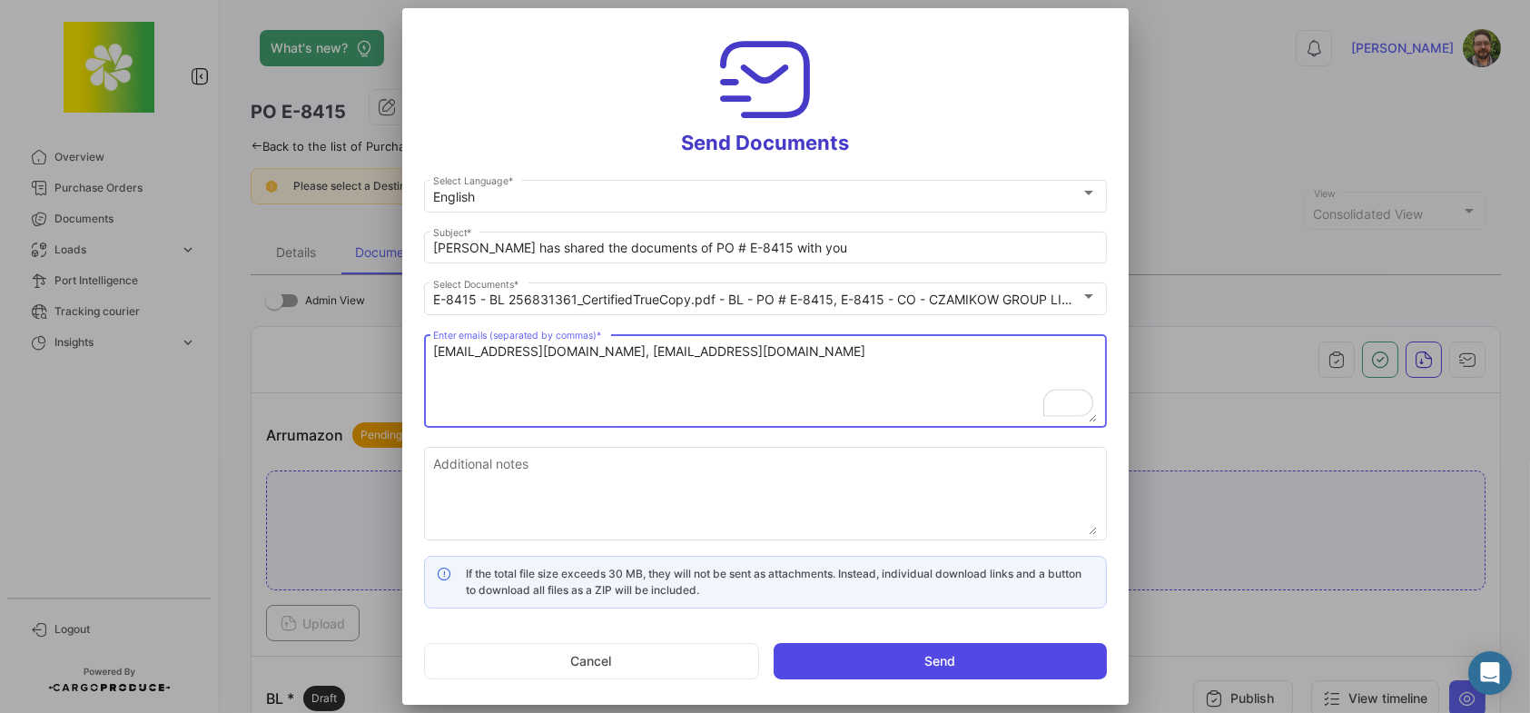
type textarea "[EMAIL_ADDRESS][DOMAIN_NAME], [EMAIL_ADDRESS][DOMAIN_NAME]"
click at [901, 662] on button "Send" at bounding box center [939, 661] width 333 height 36
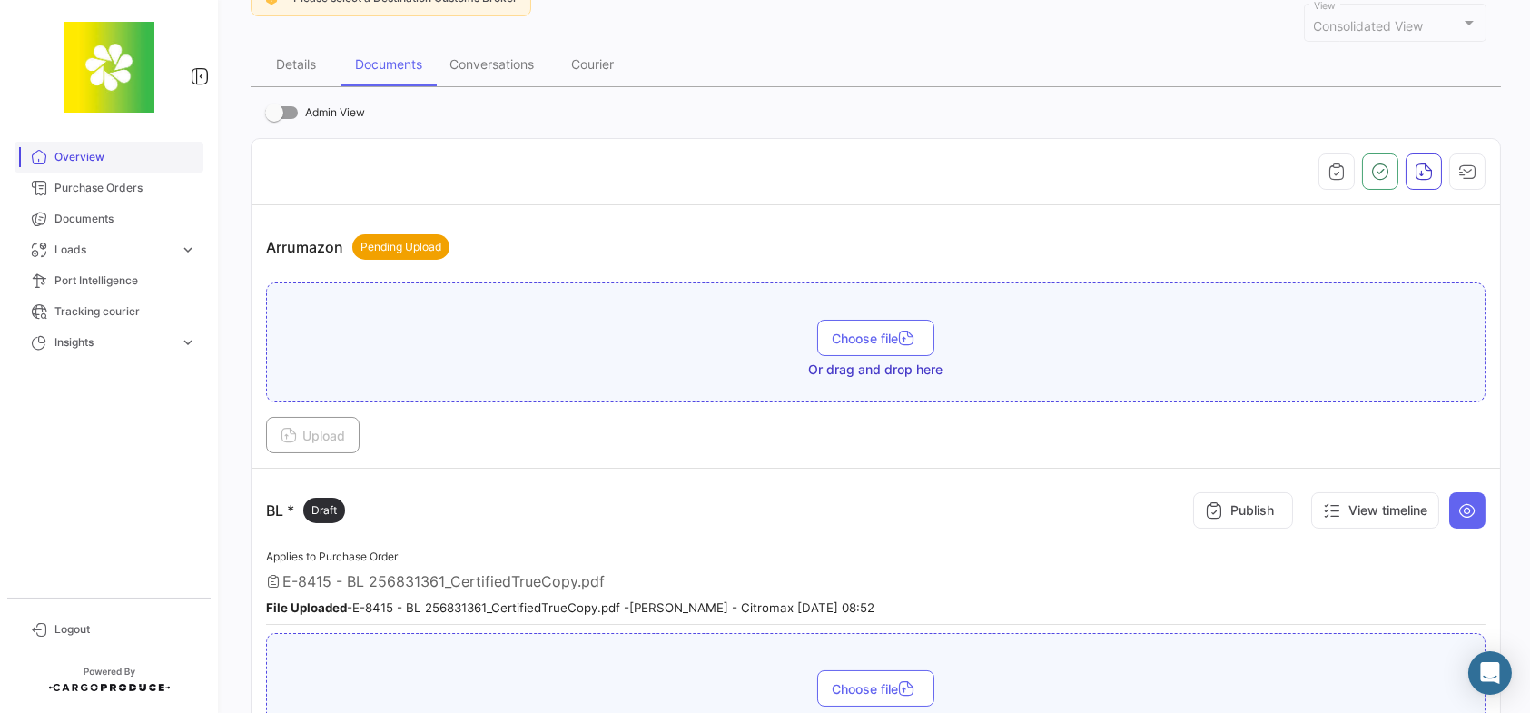
scroll to position [0, 0]
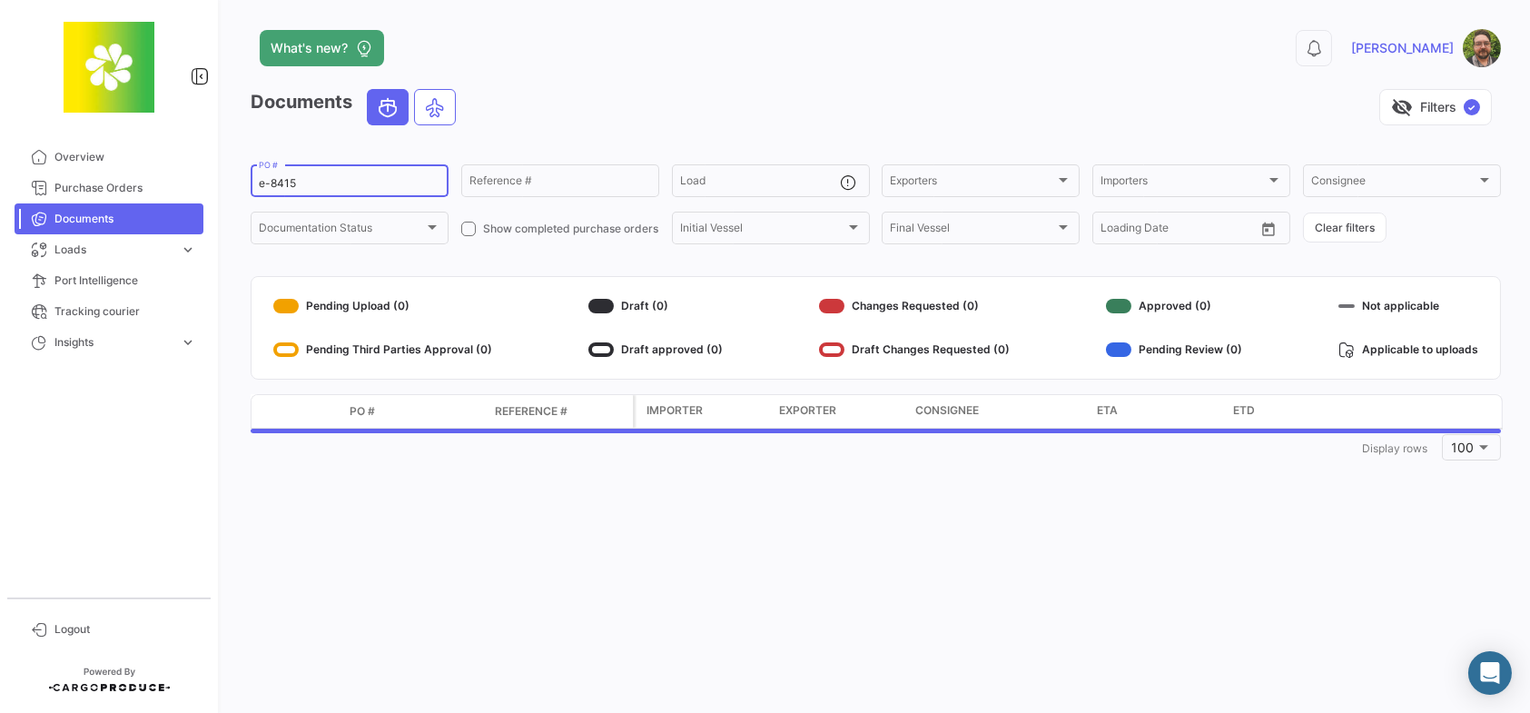
click at [314, 175] on div "e-8415 PO #" at bounding box center [350, 179] width 182 height 35
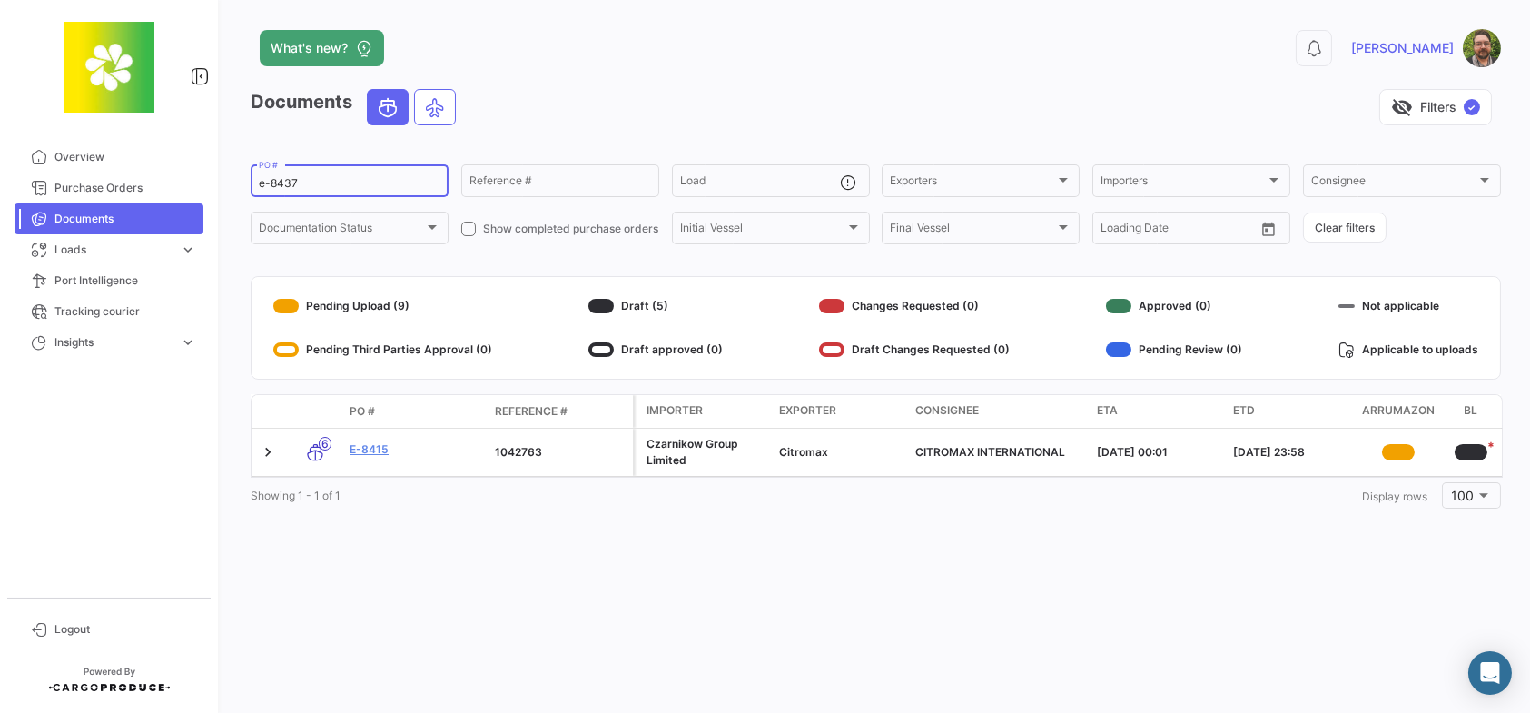
type input "e-8437"
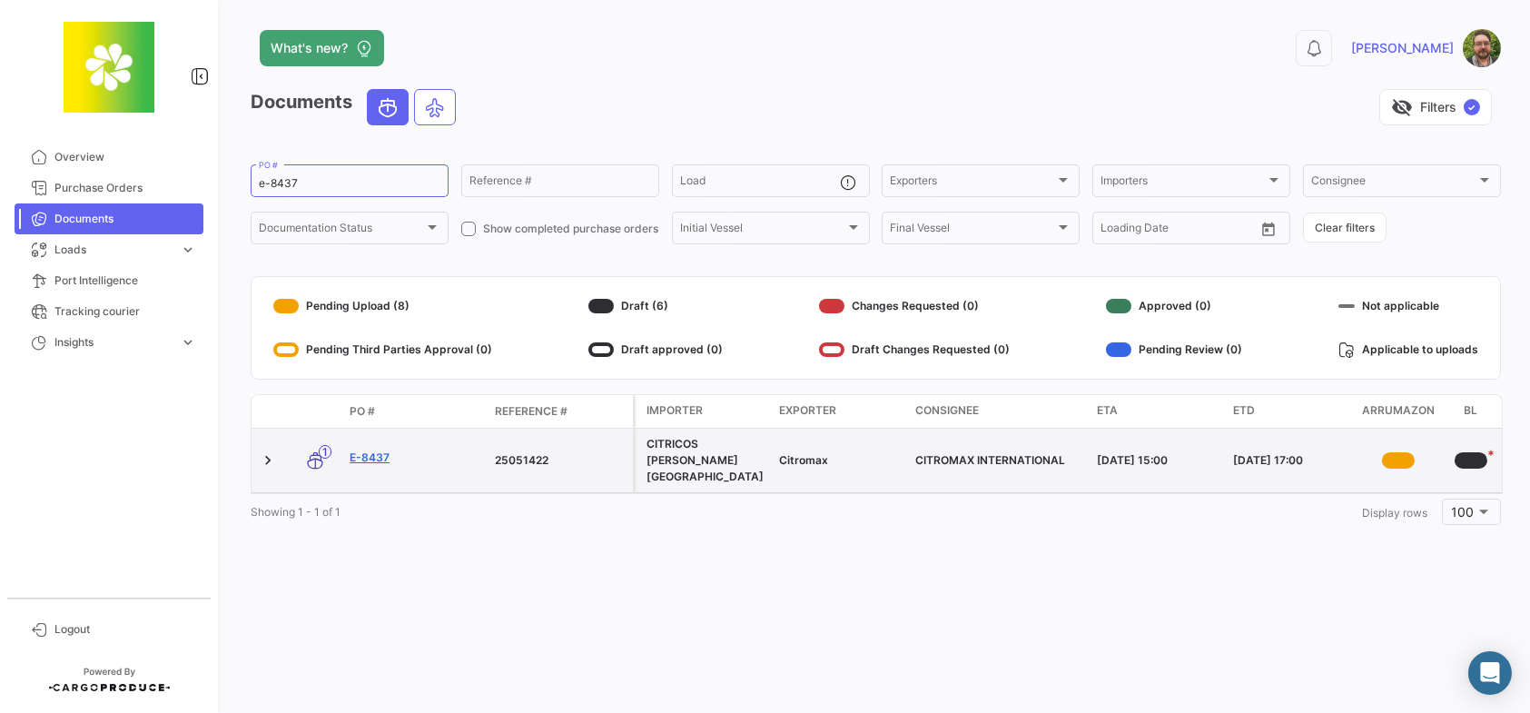
click at [377, 451] on link "E-8437" at bounding box center [414, 457] width 131 height 16
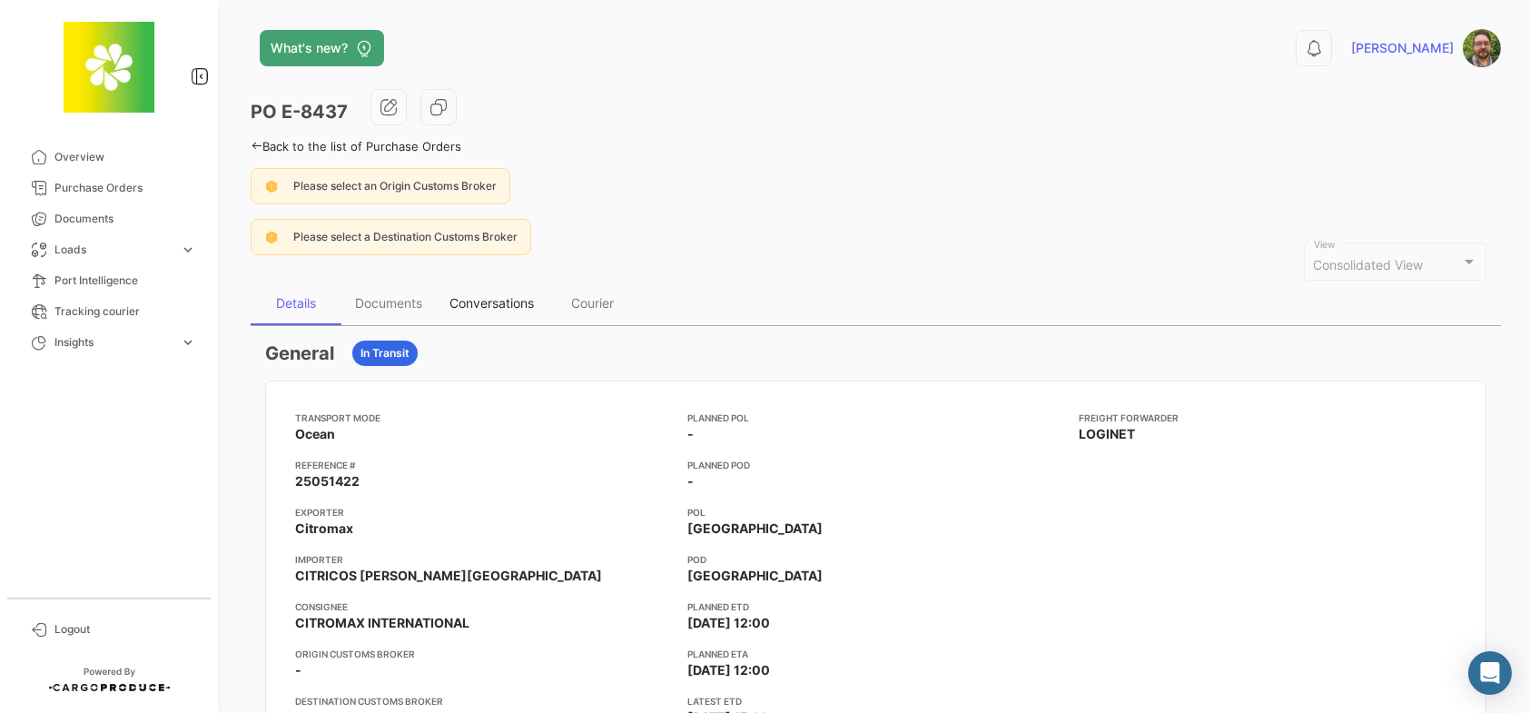
click at [486, 297] on div "Conversations" at bounding box center [491, 302] width 84 height 15
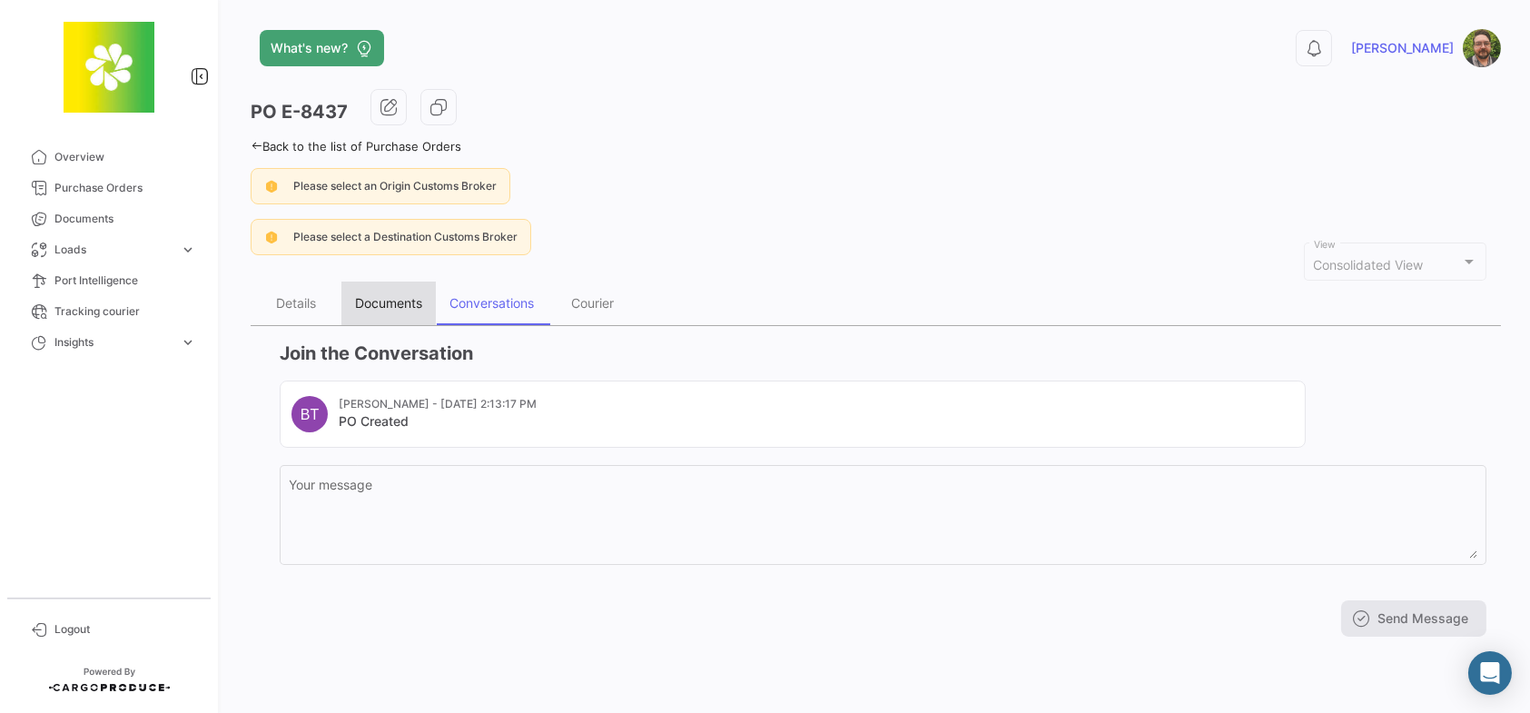
click at [371, 304] on div "Documents" at bounding box center [388, 302] width 67 height 15
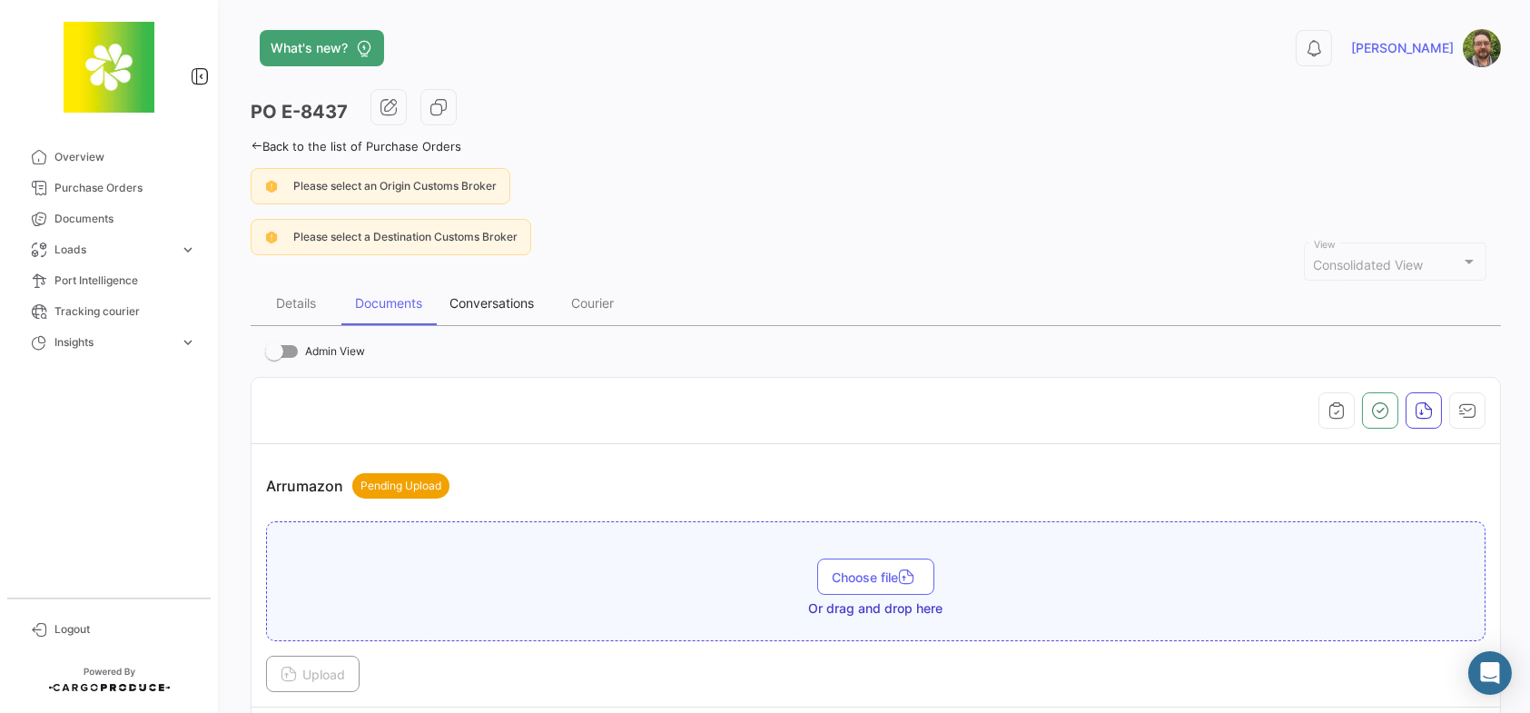
click at [487, 299] on div "Conversations" at bounding box center [491, 302] width 84 height 15
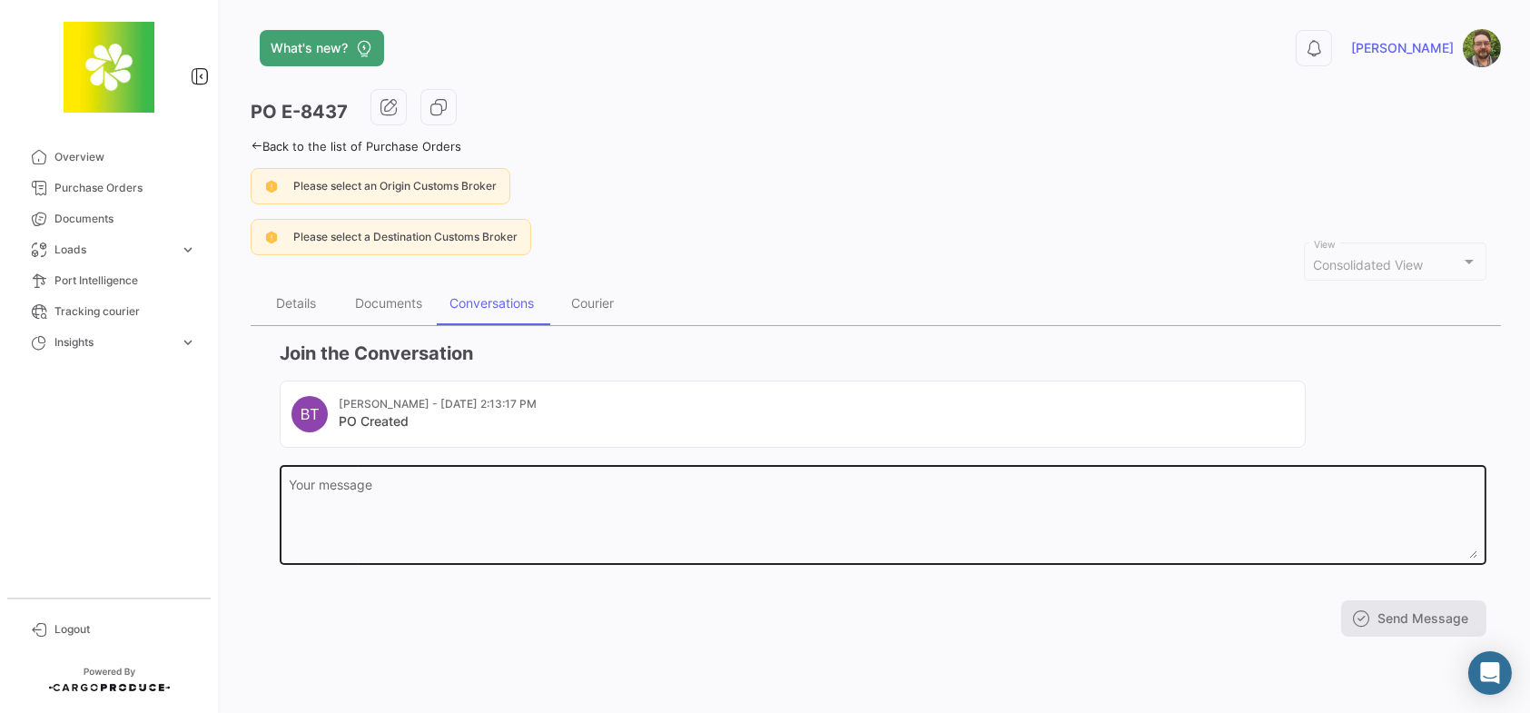
click at [603, 492] on textarea "Your message" at bounding box center [883, 518] width 1187 height 80
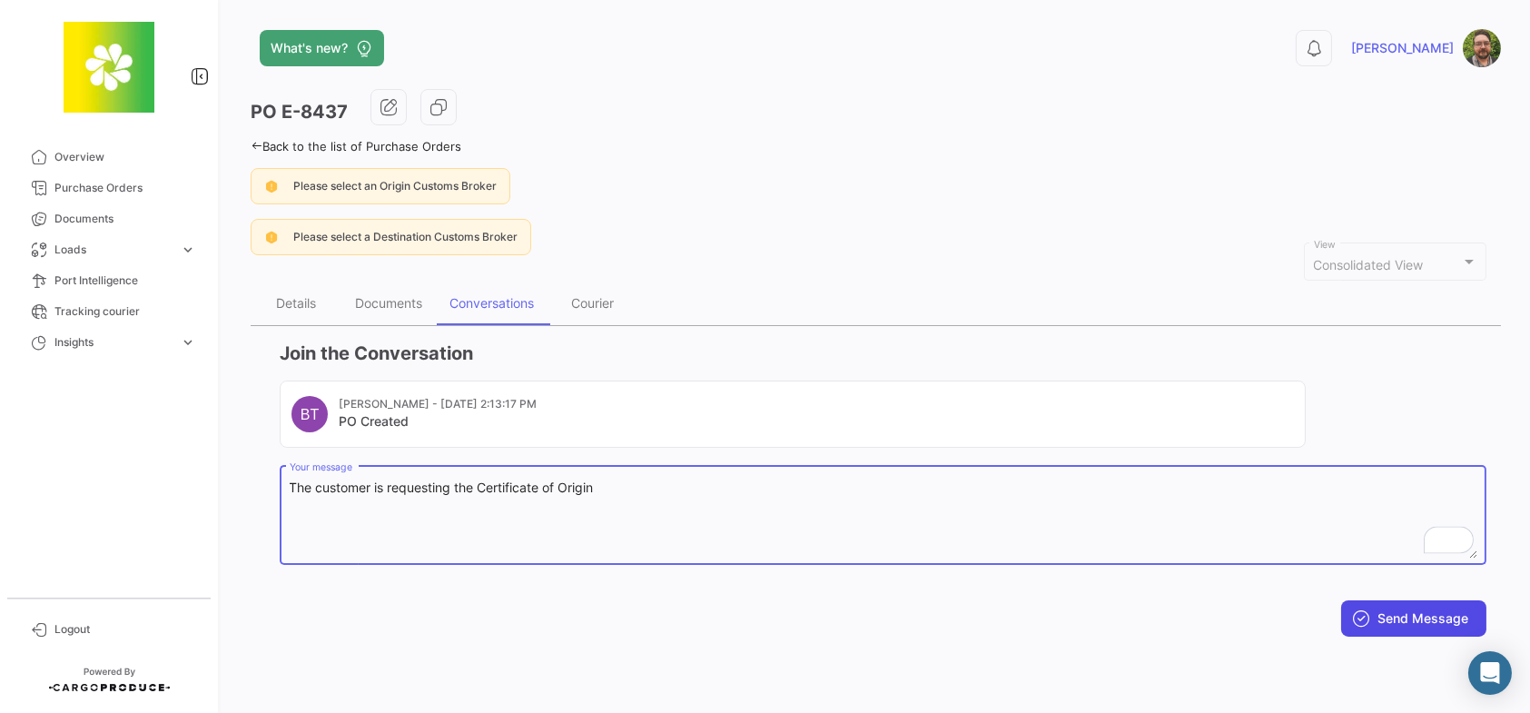
type textarea "The customer is requesting the Certificate of Origin"
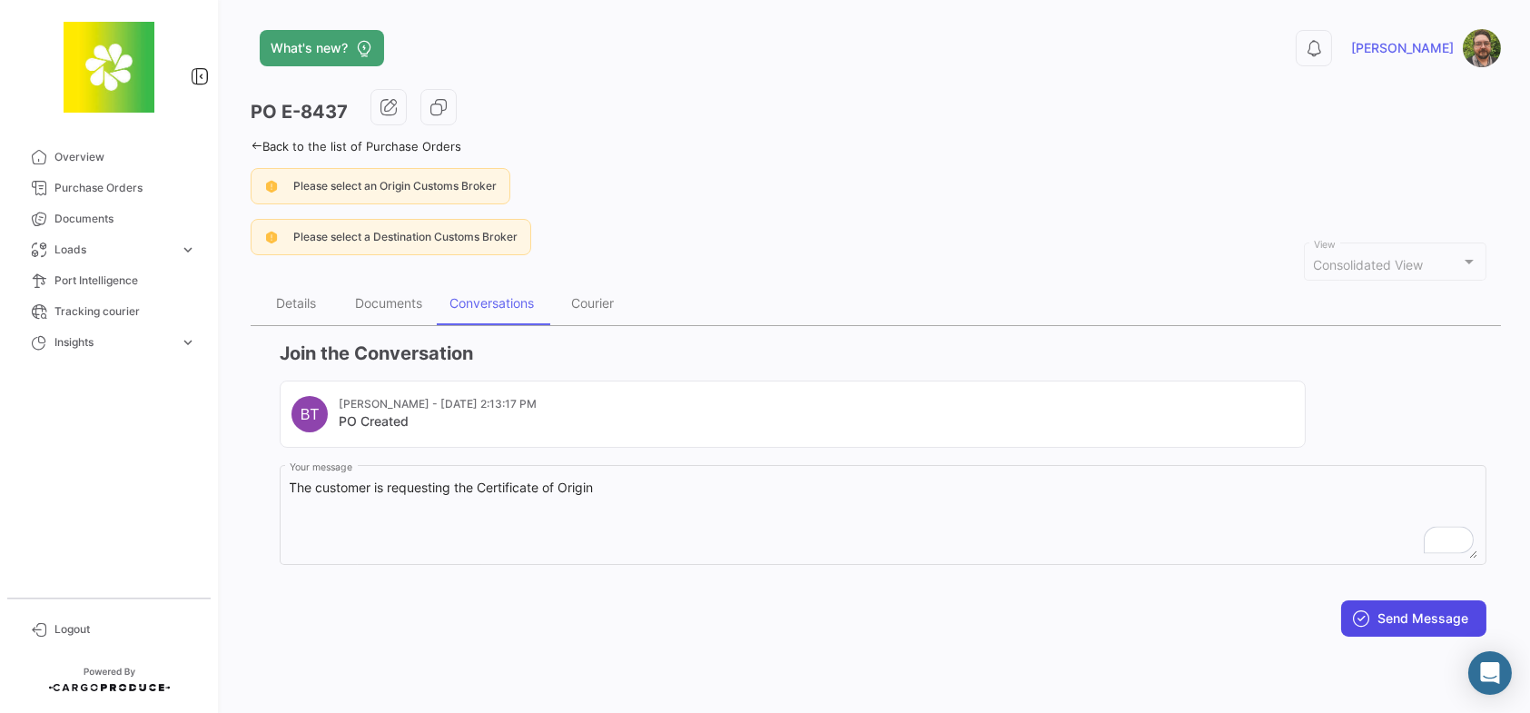
click at [1407, 629] on button "Send Message" at bounding box center [1413, 618] width 145 height 36
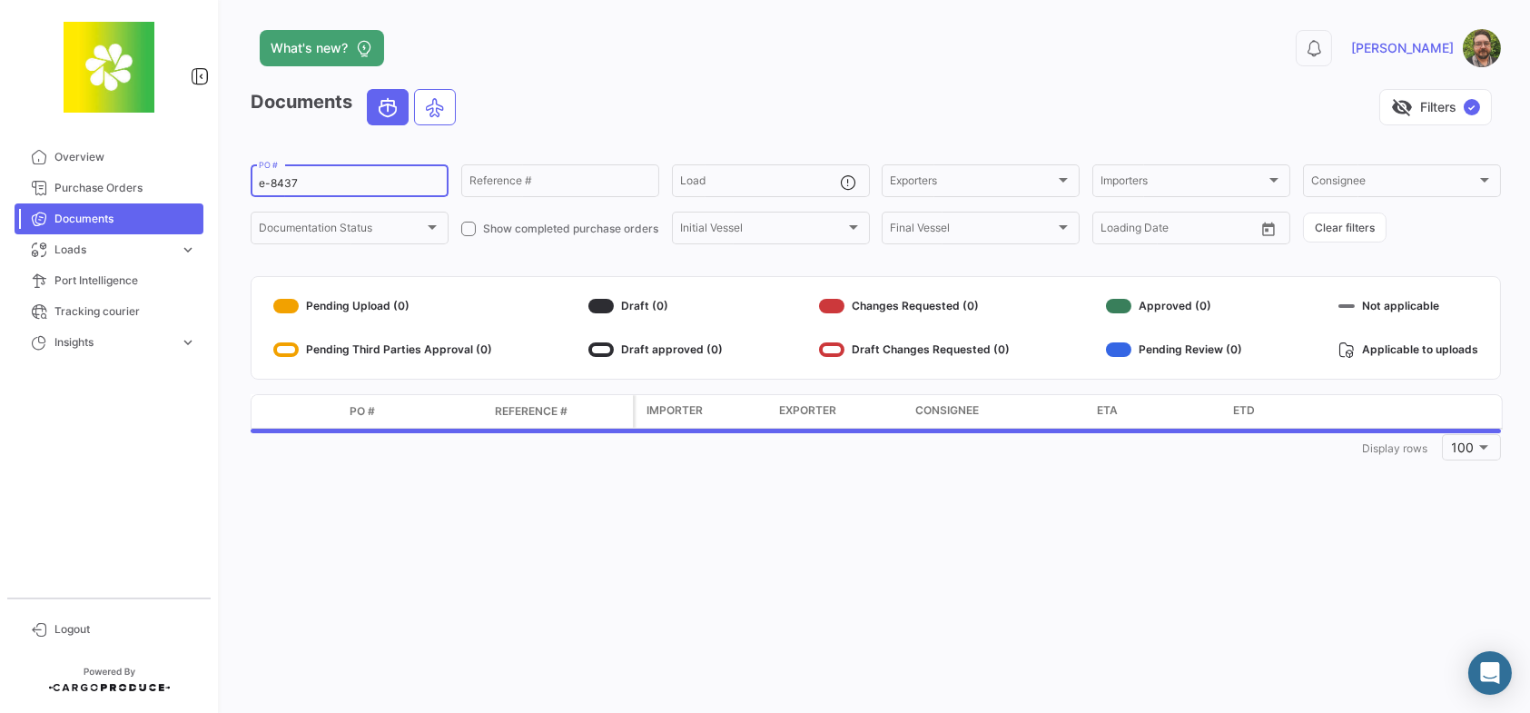
click at [326, 184] on input "e-8437" at bounding box center [350, 183] width 182 height 13
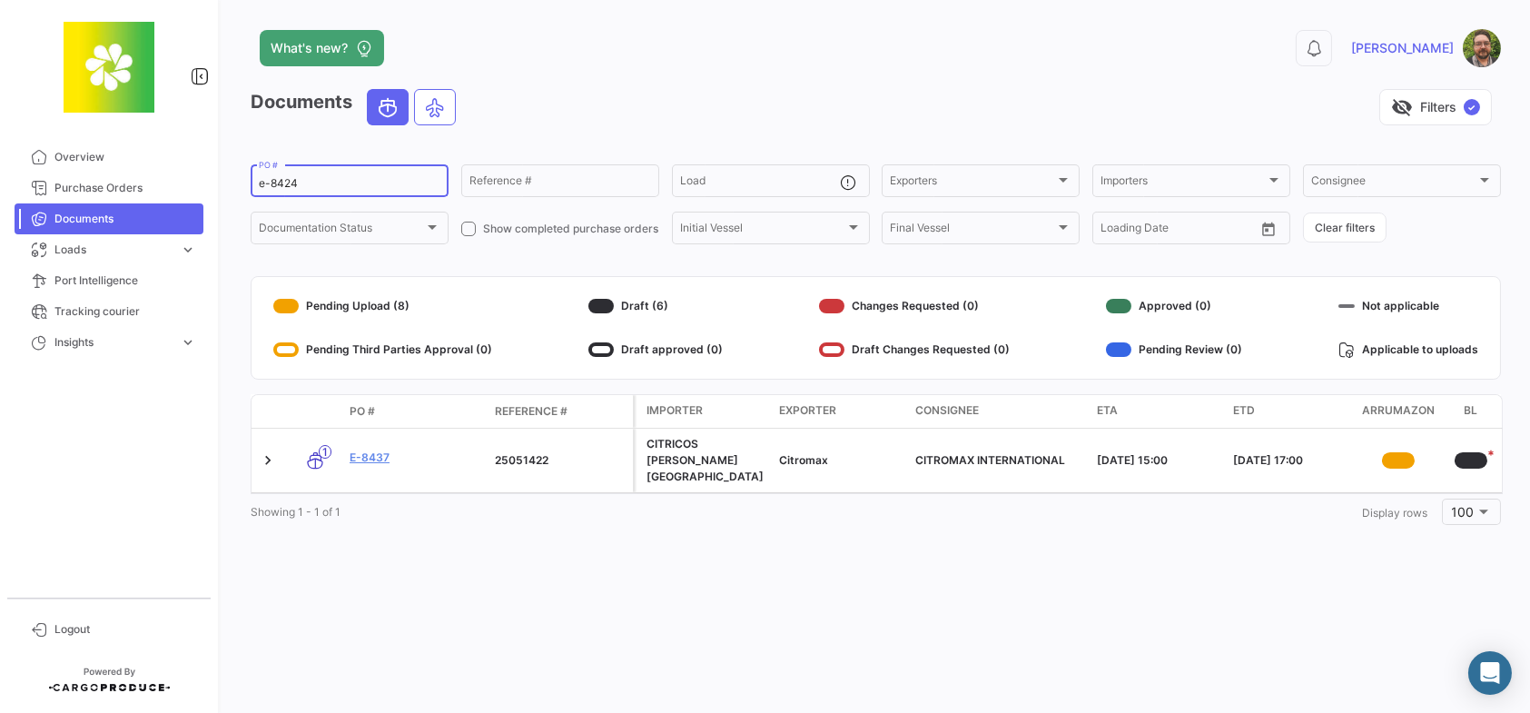
type input "e-8424"
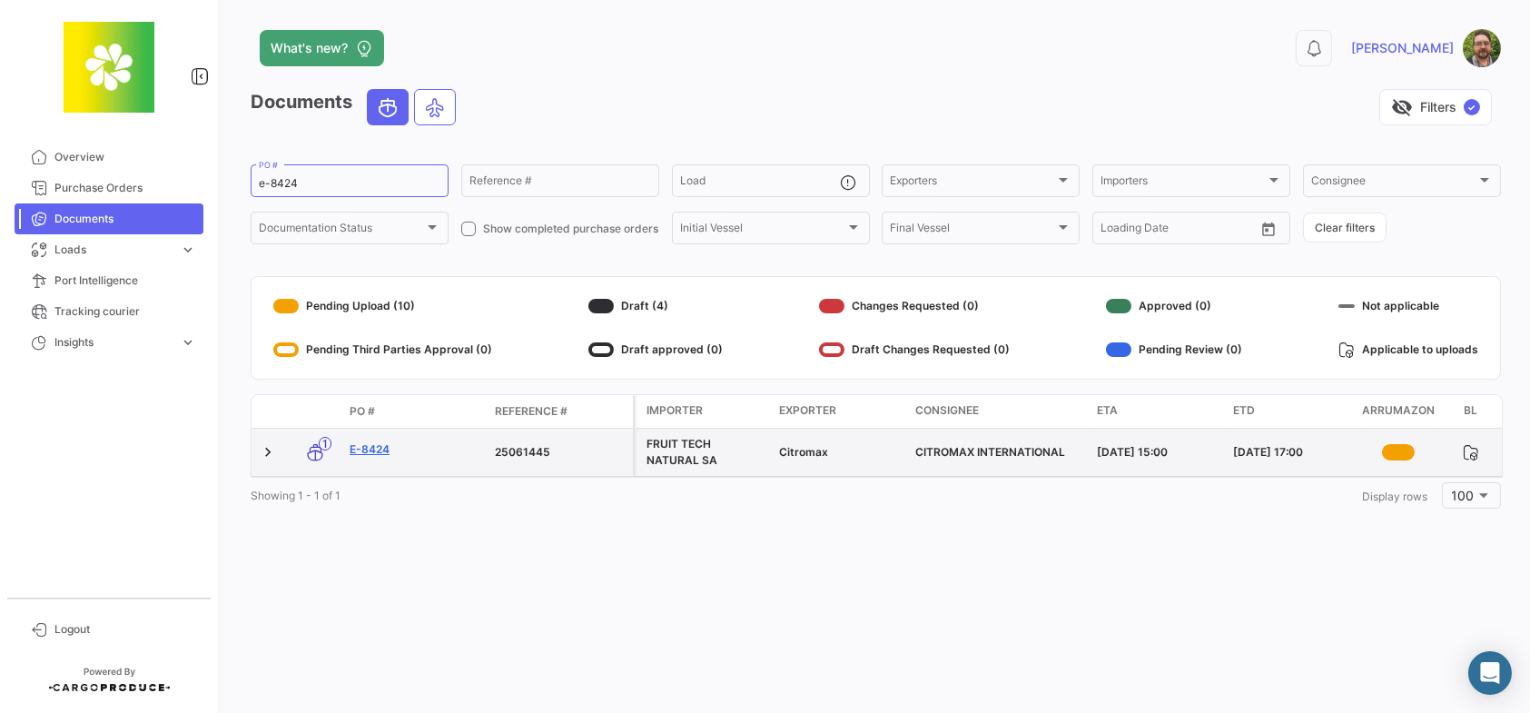
click at [380, 448] on link "E-8424" at bounding box center [414, 449] width 131 height 16
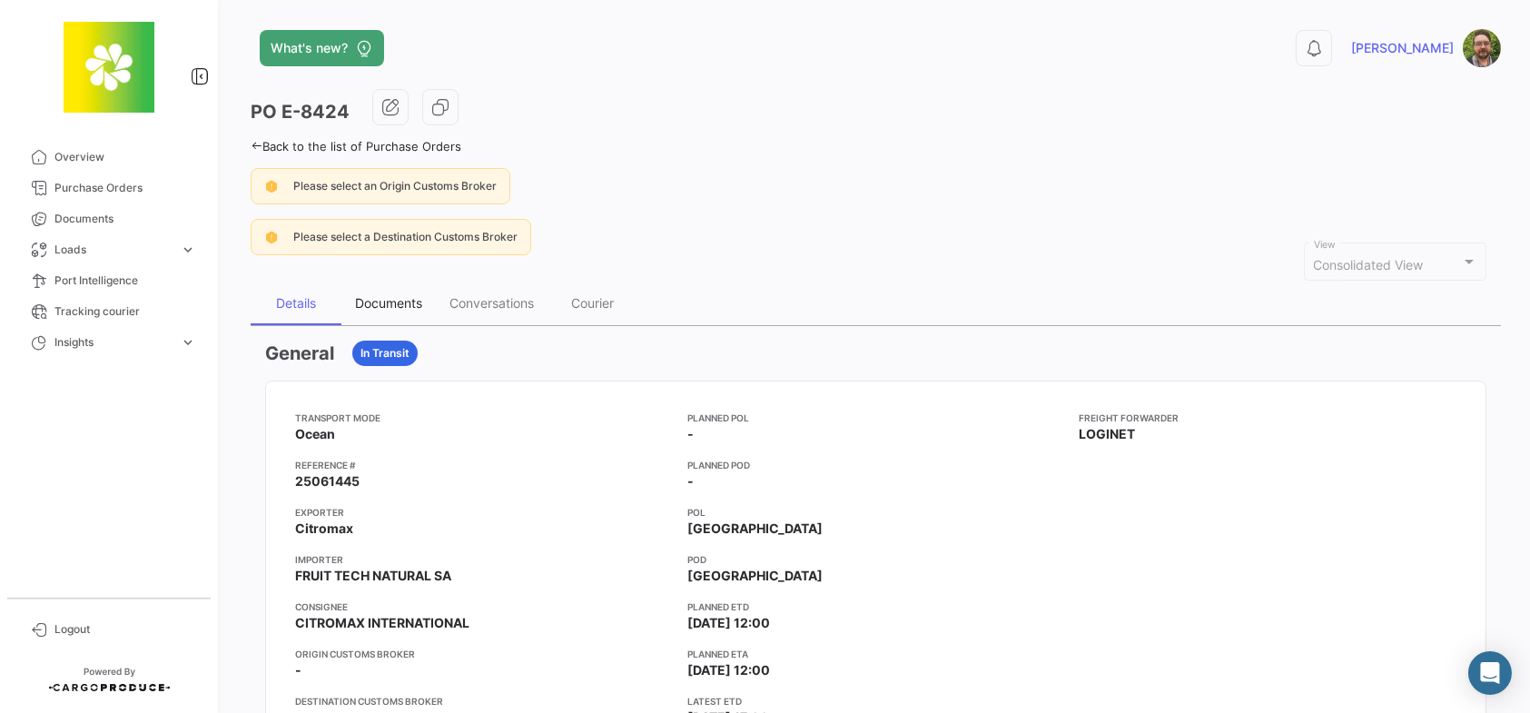
click at [398, 304] on div "Documents" at bounding box center [388, 302] width 67 height 15
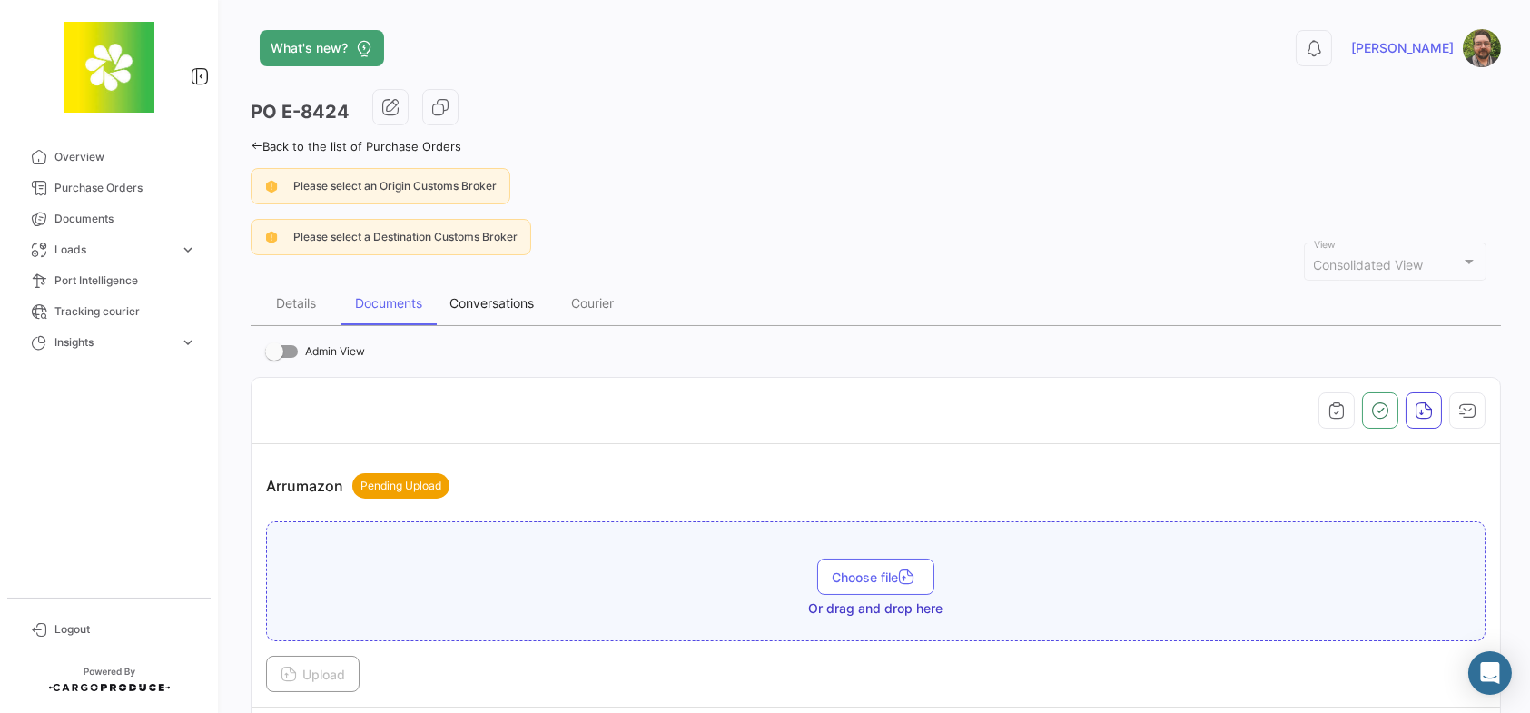
click at [486, 305] on div "Conversations" at bounding box center [491, 302] width 84 height 15
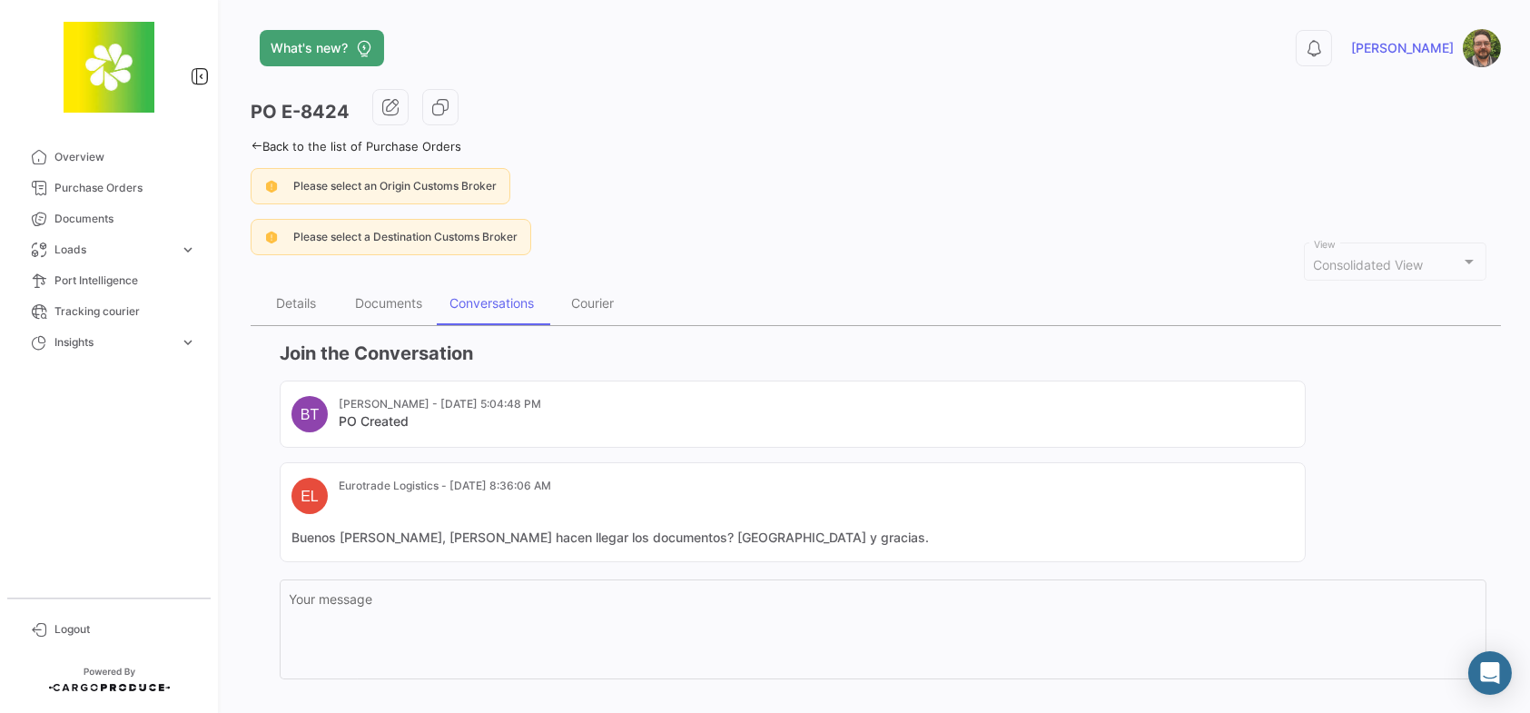
drag, startPoint x: 703, startPoint y: 533, endPoint x: 287, endPoint y: 538, distance: 415.8
click at [287, 538] on mat-card "EL Eurotrade Logistics - [DATE] 8:36:06 AM Buenos [PERSON_NAME], Nos hacen lleg…" at bounding box center [793, 512] width 1026 height 100
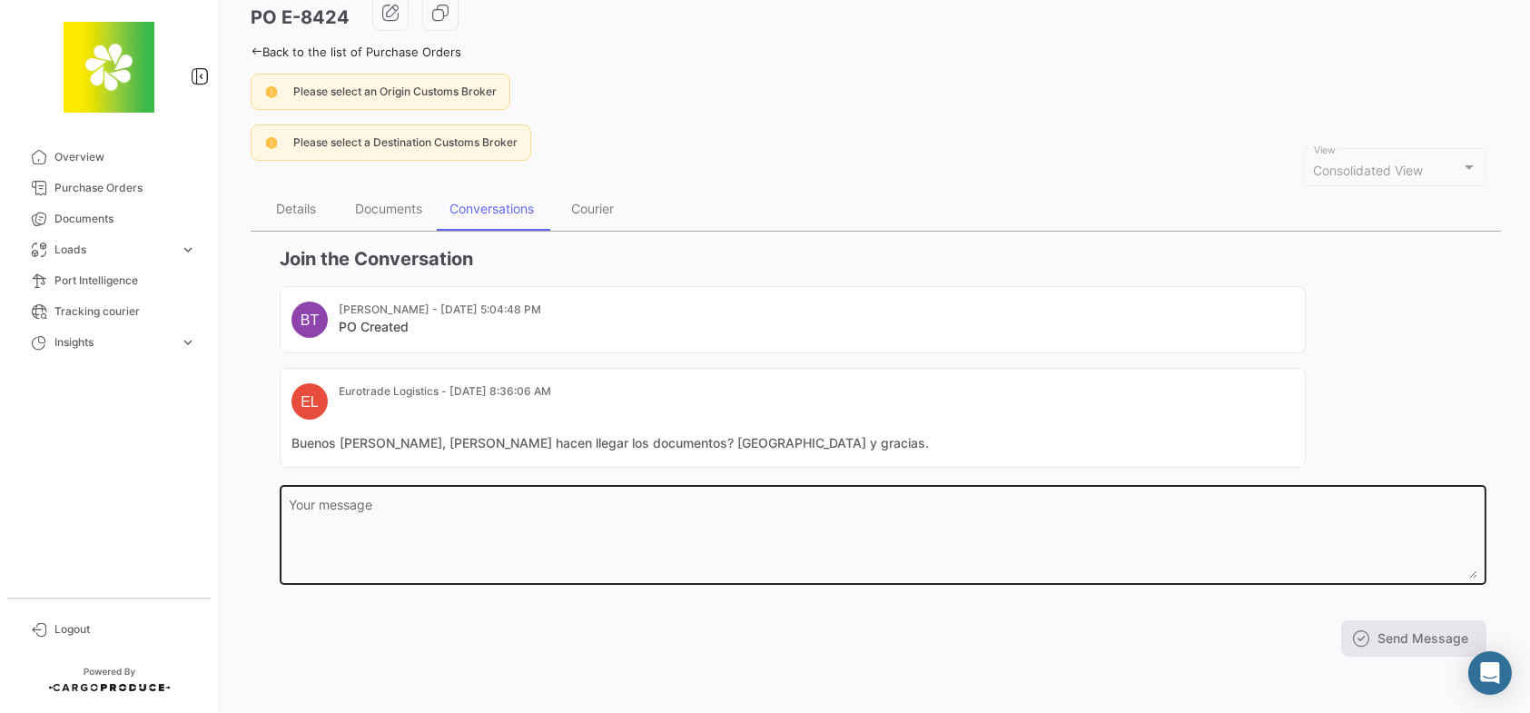
click at [680, 510] on textarea "Your message" at bounding box center [883, 538] width 1187 height 80
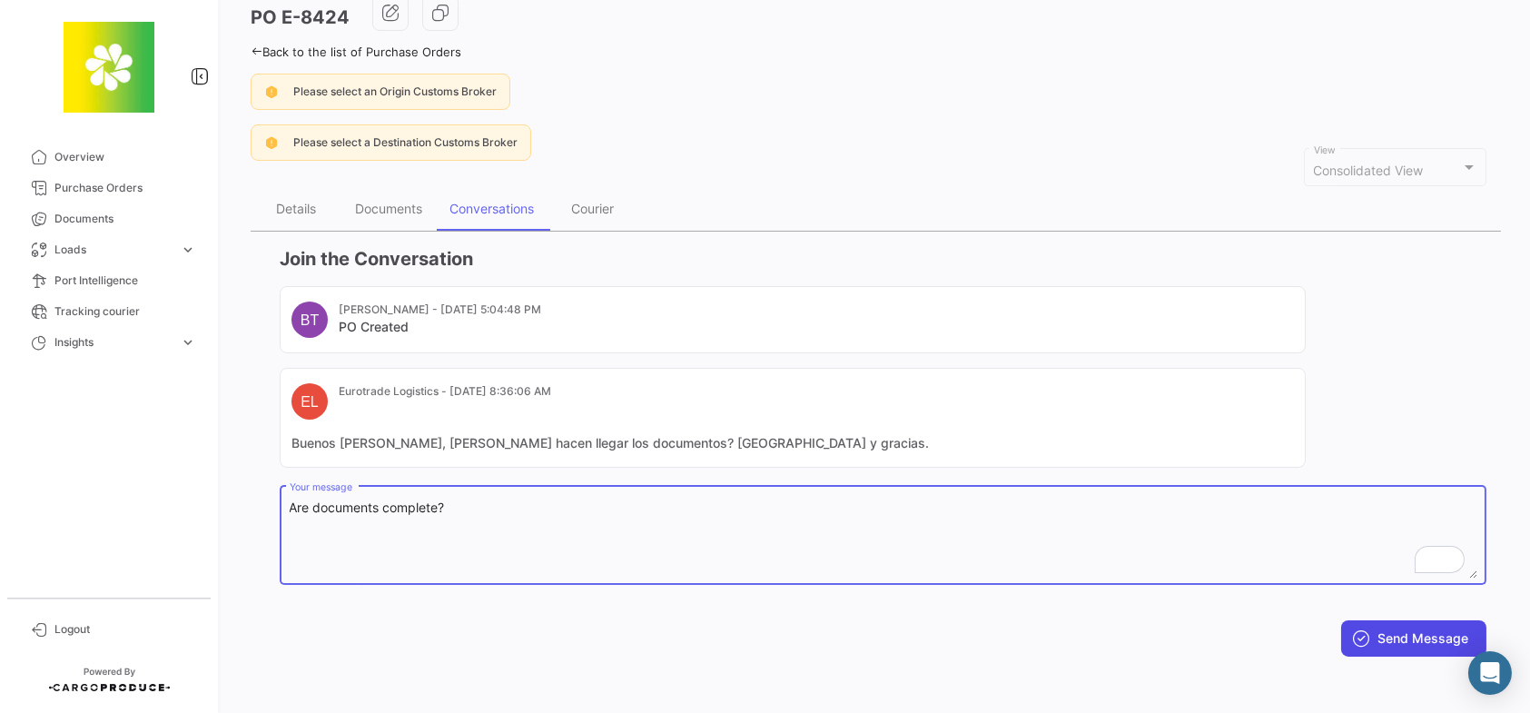
type textarea "Are documents complete?"
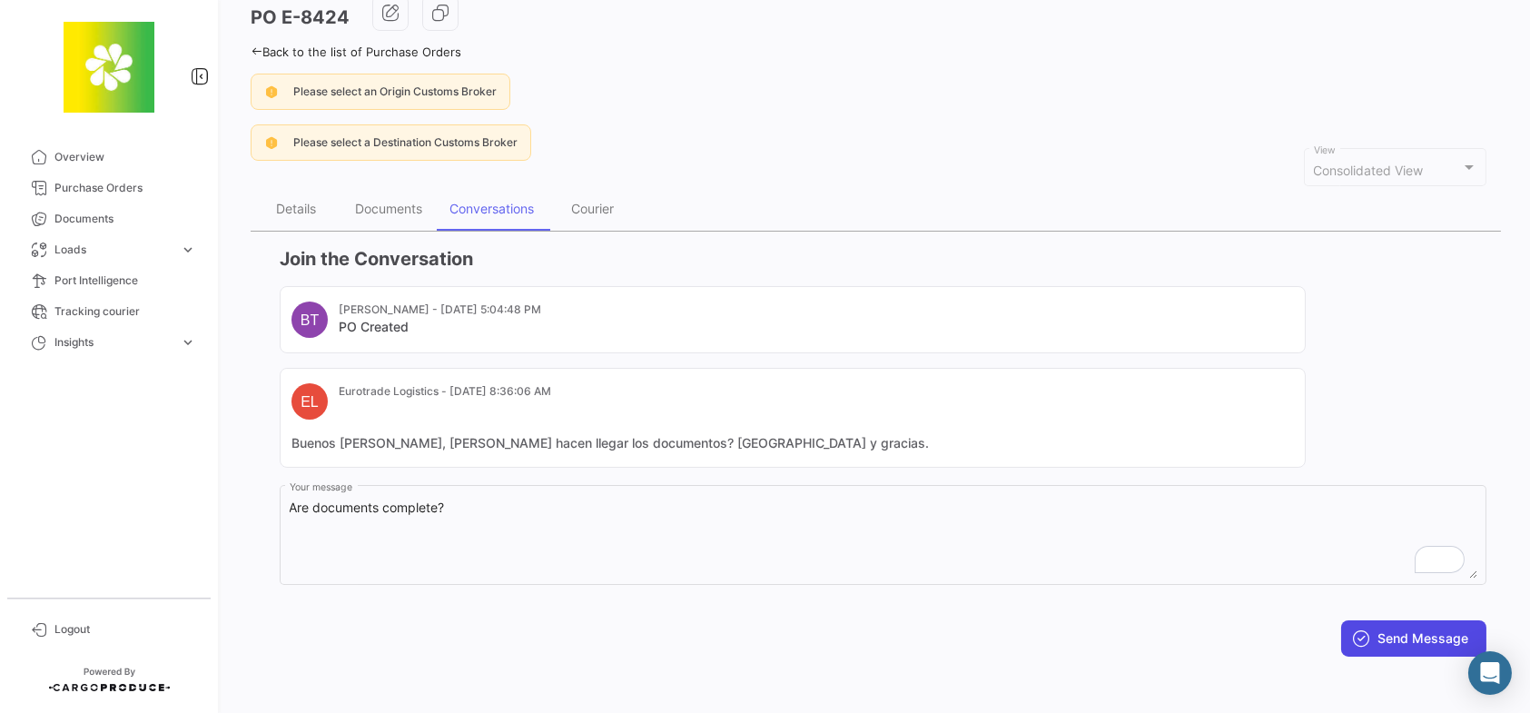
click at [1416, 635] on button "Send Message" at bounding box center [1413, 638] width 145 height 36
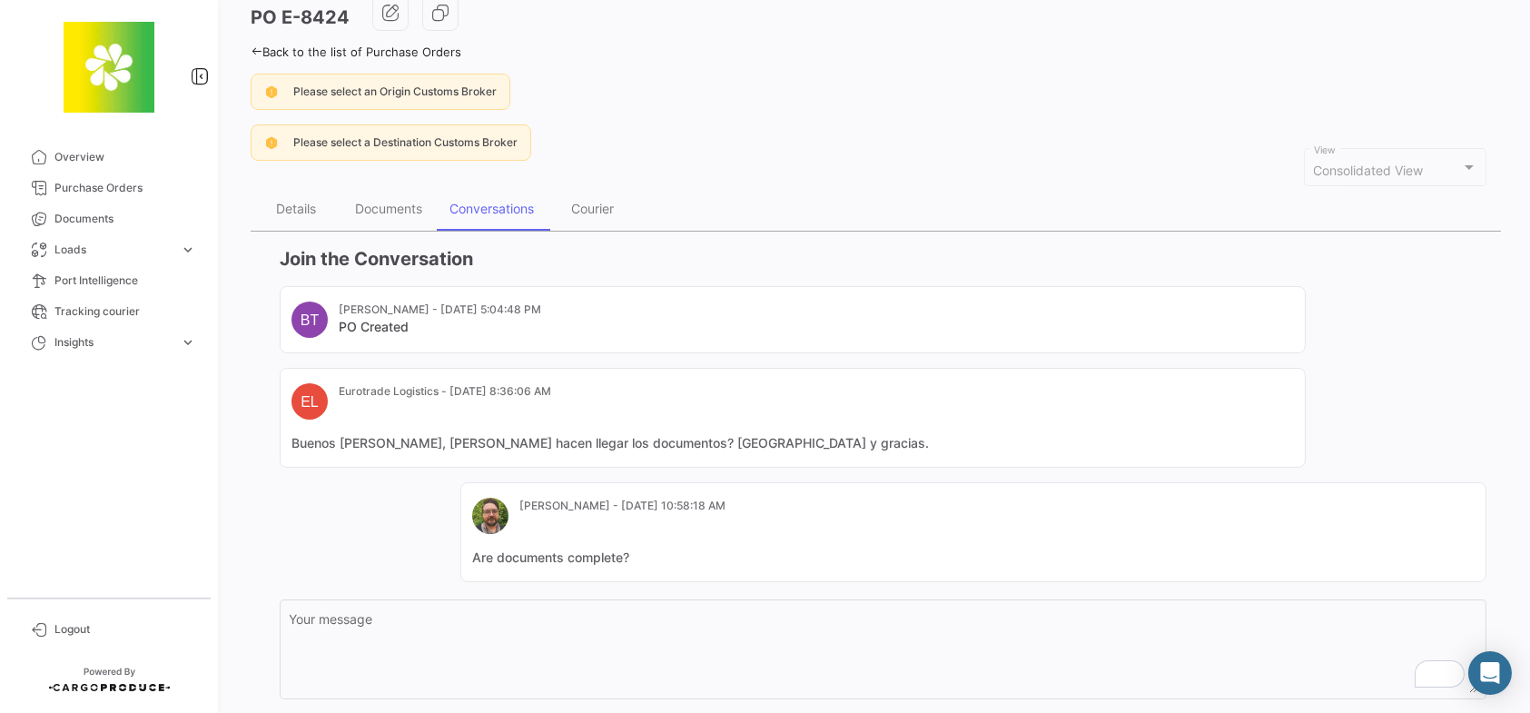
click at [500, 214] on div "Conversations" at bounding box center [492, 209] width 112 height 44
